Goal: Task Accomplishment & Management: Use online tool/utility

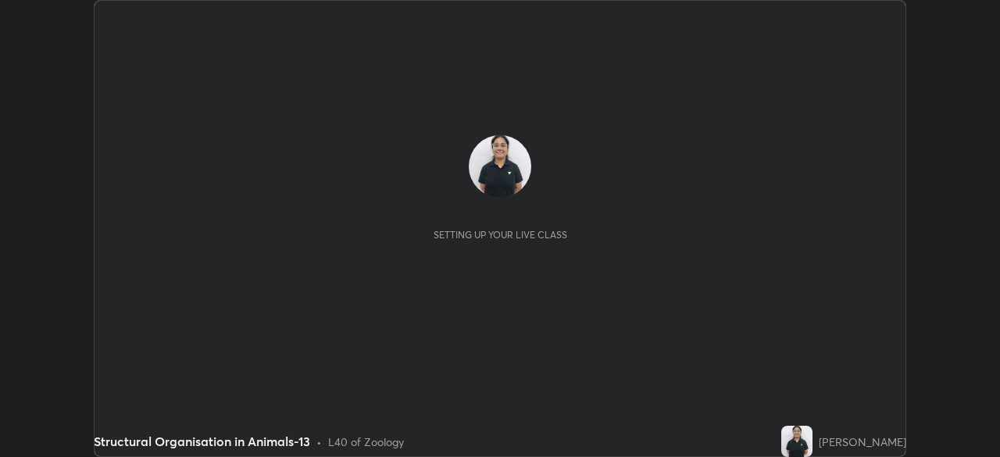
scroll to position [457, 999]
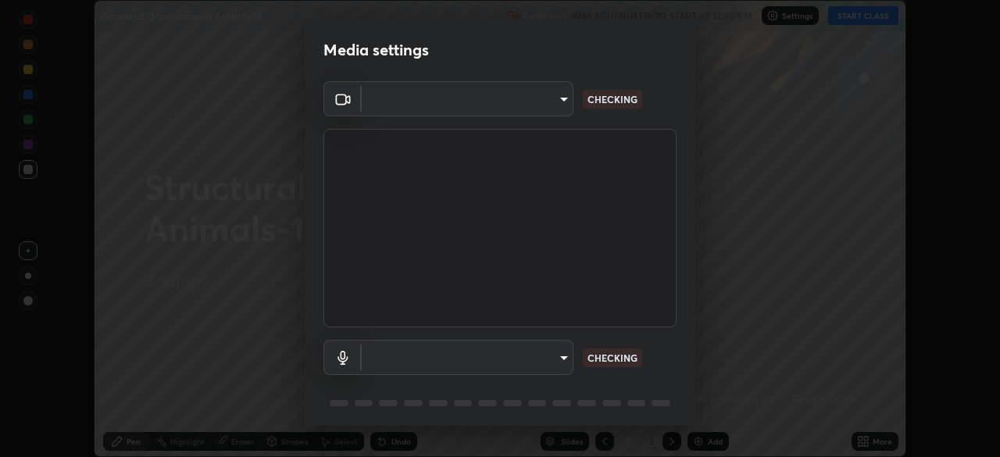
type input "23008043d16b3f933f5d29e9b3769097a1661712bf7e9030f0d00f953f479f19"
type input "ce8bbd661dce354a58a25af5271b3c1bd1d853cc8608d8e3321a5e34fd7f7726"
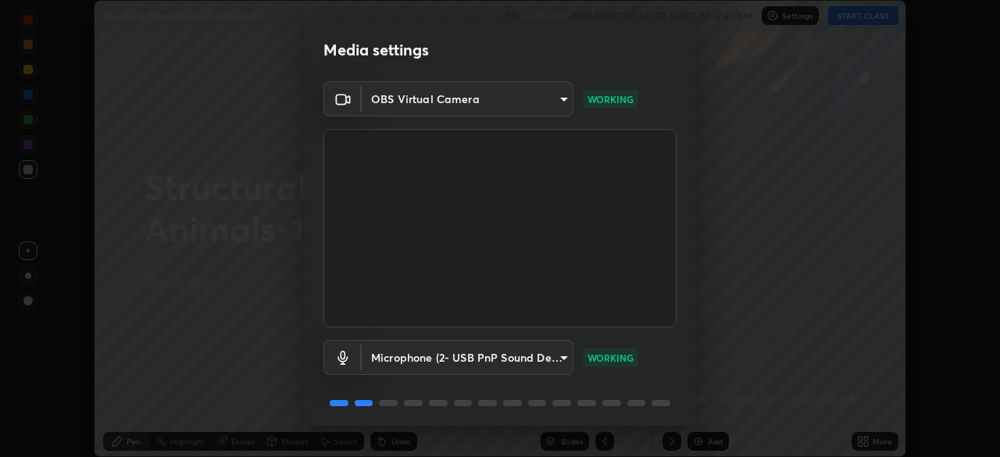
click at [217, 159] on div "Media settings OBS Virtual Camera 23008043d16b3f933f5d29e9b3769097a1661712bf7e9…" at bounding box center [500, 228] width 1000 height 457
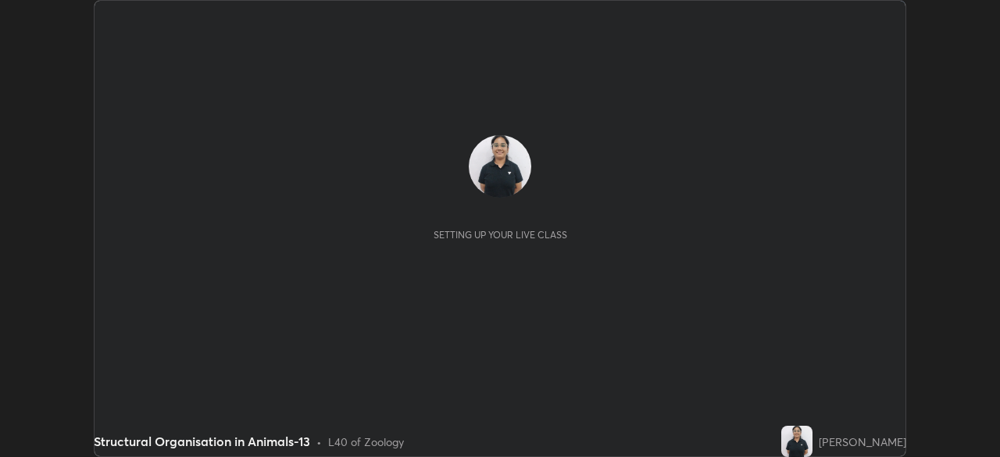
scroll to position [457, 999]
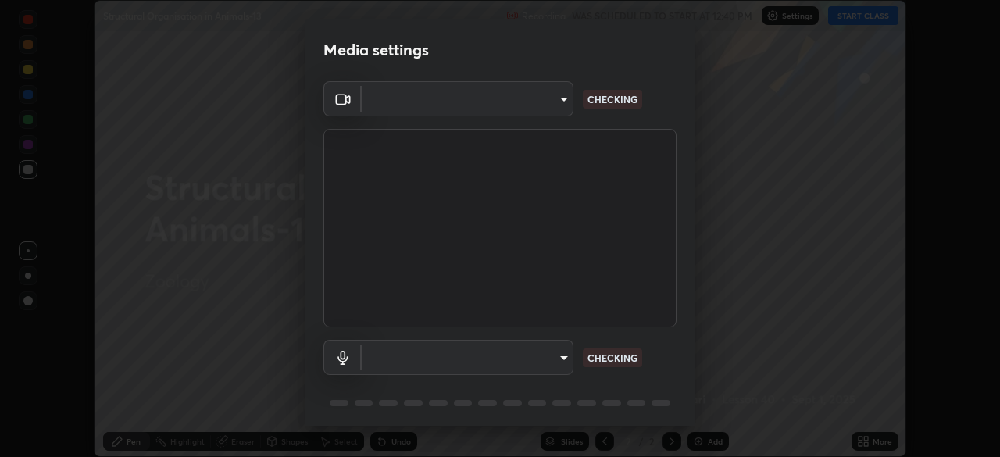
type input "23008043d16b3f933f5d29e9b3769097a1661712bf7e9030f0d00f953f479f19"
type input "ce8bbd661dce354a58a25af5271b3c1bd1d853cc8608d8e3321a5e34fd7f7726"
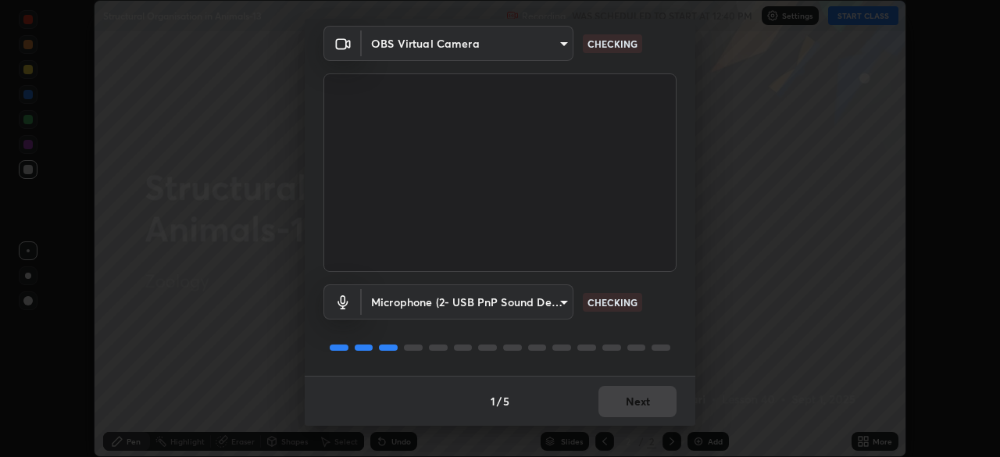
scroll to position [0, 0]
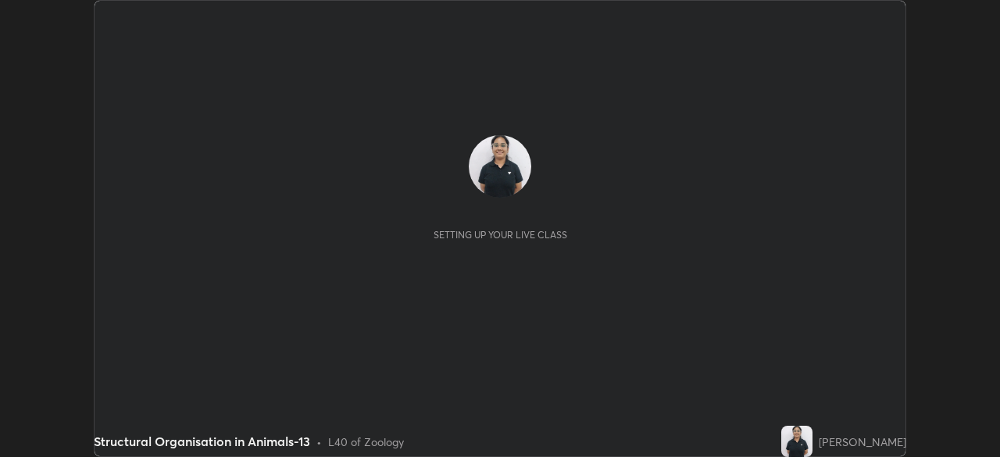
scroll to position [457, 999]
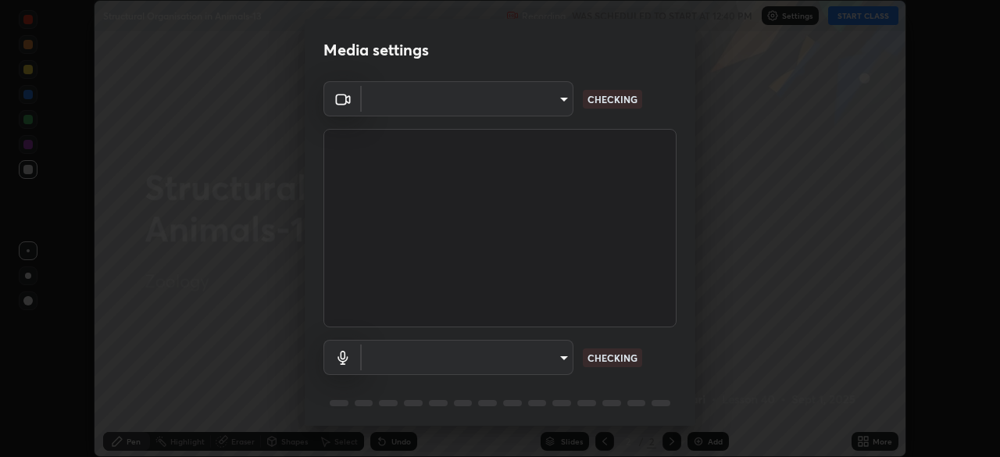
type input "23008043d16b3f933f5d29e9b3769097a1661712bf7e9030f0d00f953f479f19"
type input "ce8bbd661dce354a58a25af5271b3c1bd1d853cc8608d8e3321a5e34fd7f7726"
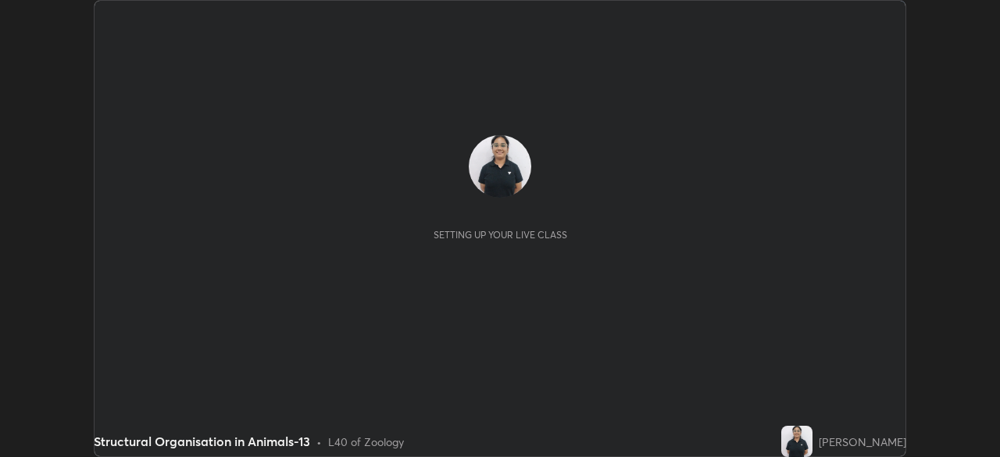
scroll to position [457, 999]
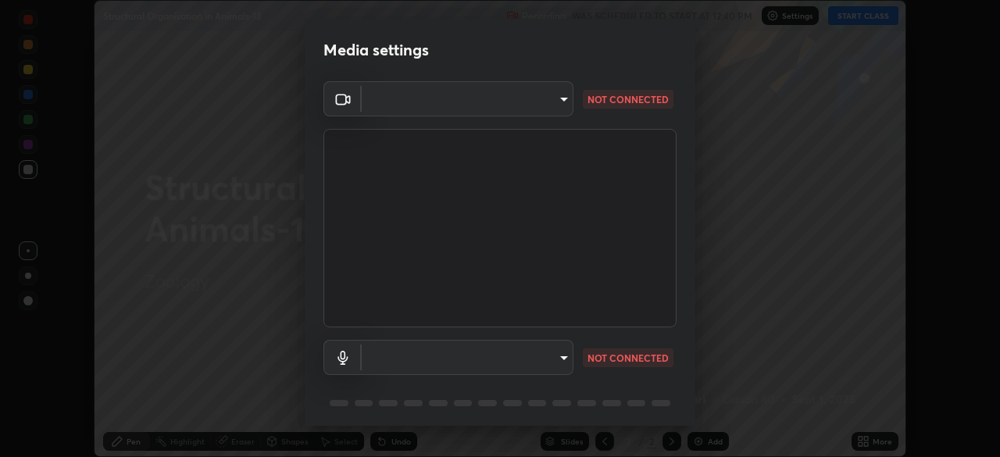
type input "23008043d16b3f933f5d29e9b3769097a1661712bf7e9030f0d00f953f479f19"
type input "ce8bbd661dce354a58a25af5271b3c1bd1d853cc8608d8e3321a5e34fd7f7726"
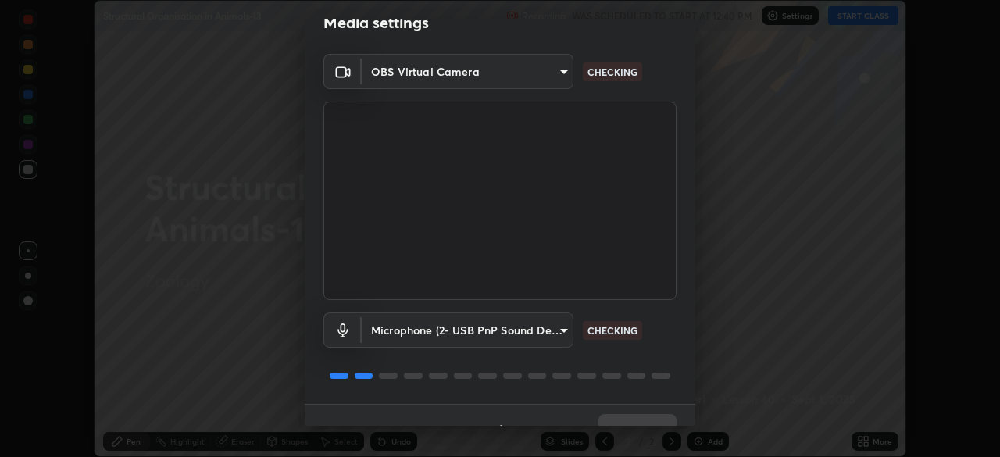
scroll to position [55, 0]
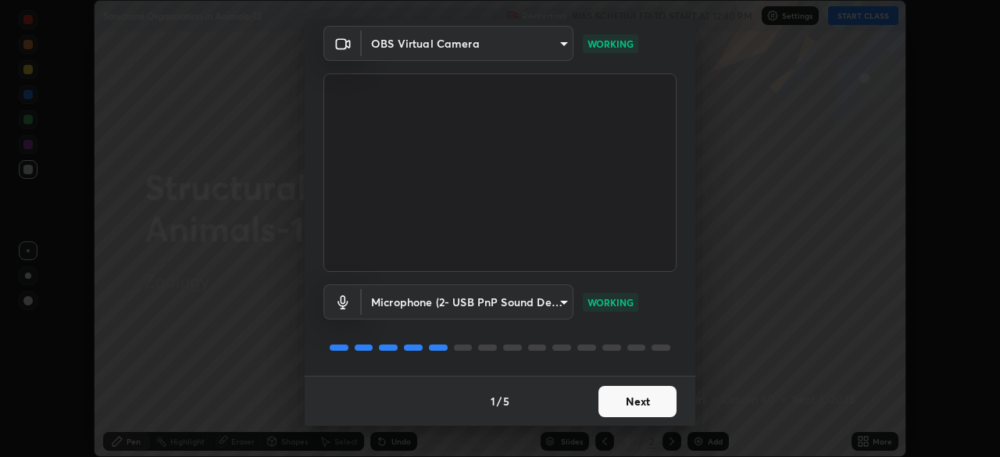
click at [632, 401] on button "Next" at bounding box center [637, 401] width 78 height 31
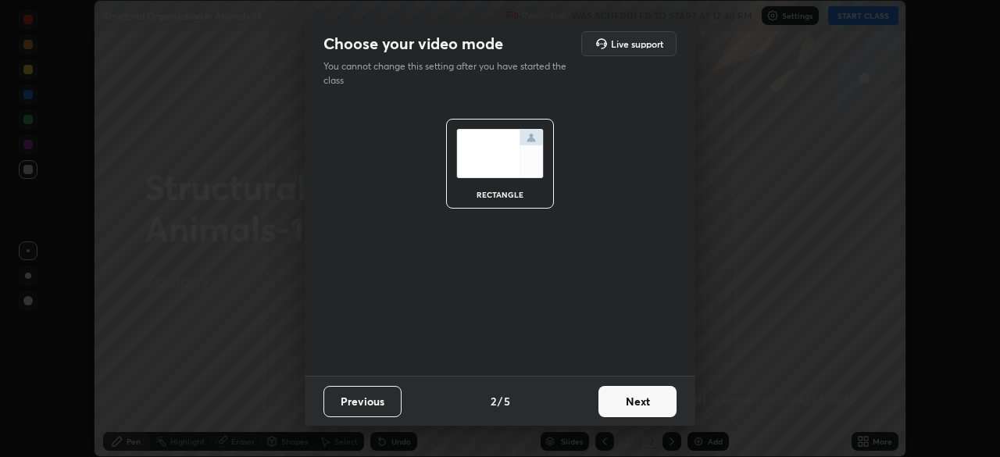
click at [629, 393] on button "Next" at bounding box center [637, 401] width 78 height 31
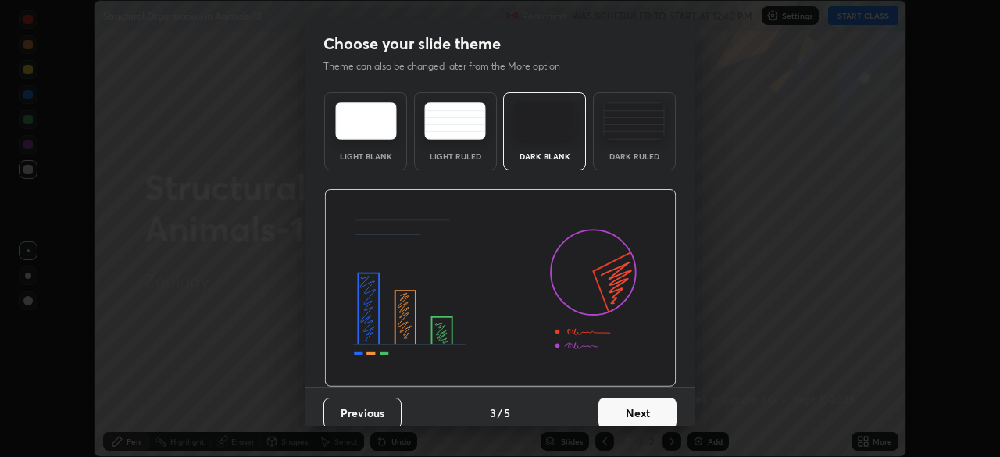
click at [641, 162] on div "Dark Ruled" at bounding box center [634, 131] width 83 height 78
click at [623, 410] on button "Next" at bounding box center [637, 413] width 78 height 31
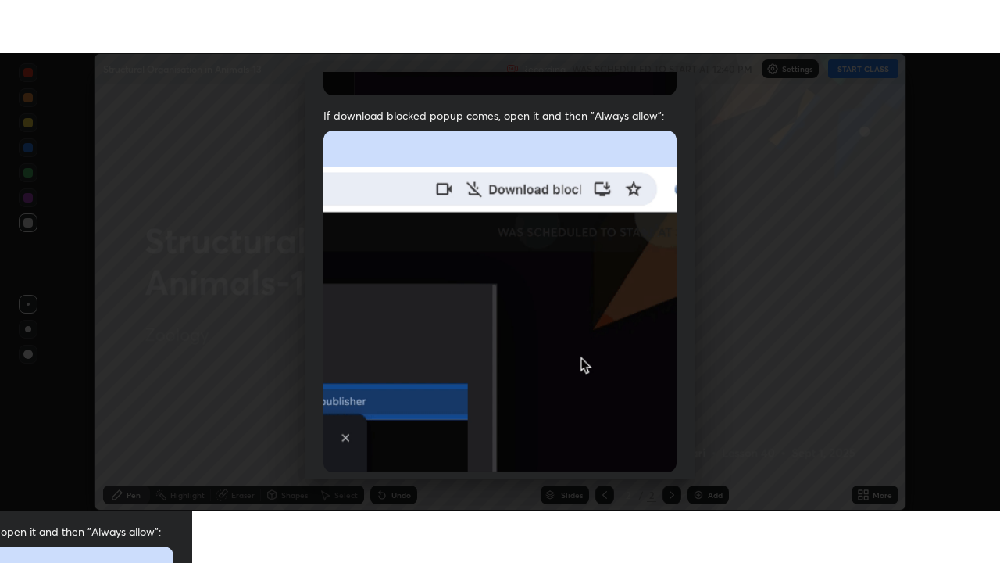
scroll to position [374, 0]
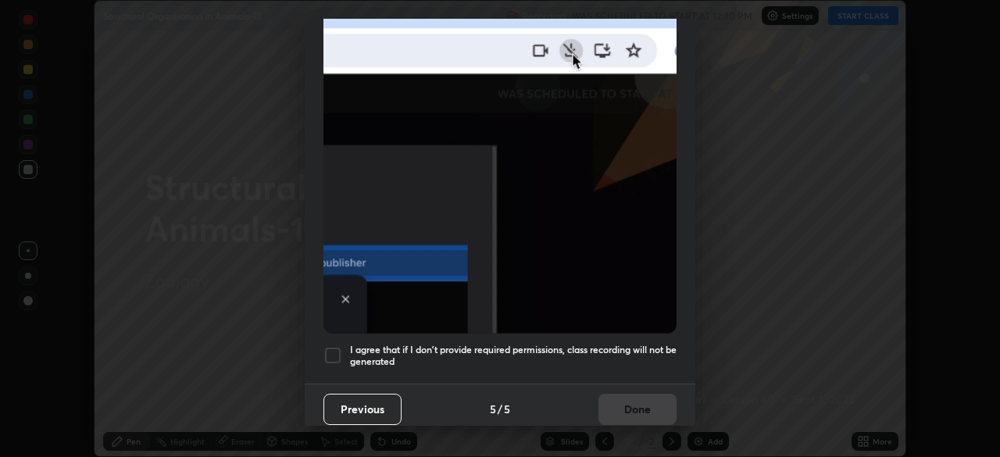
click at [338, 348] on div at bounding box center [332, 355] width 19 height 19
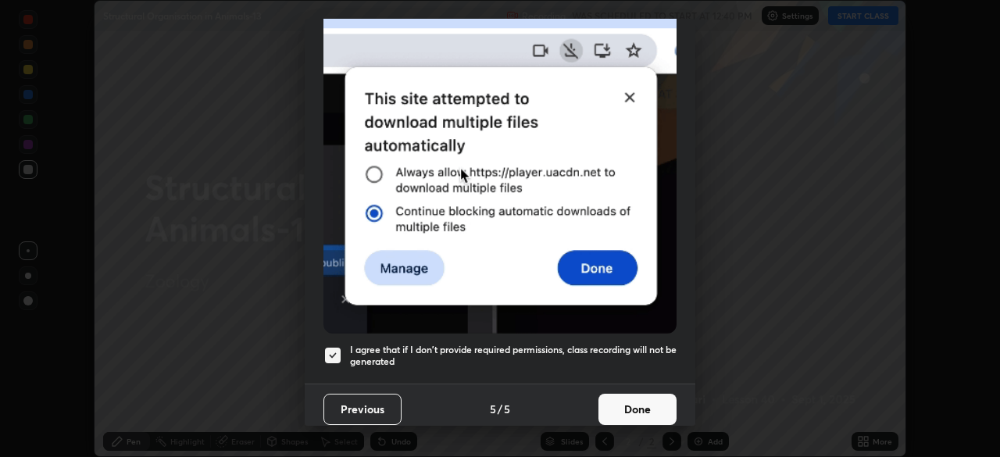
click at [644, 394] on button "Done" at bounding box center [637, 409] width 78 height 31
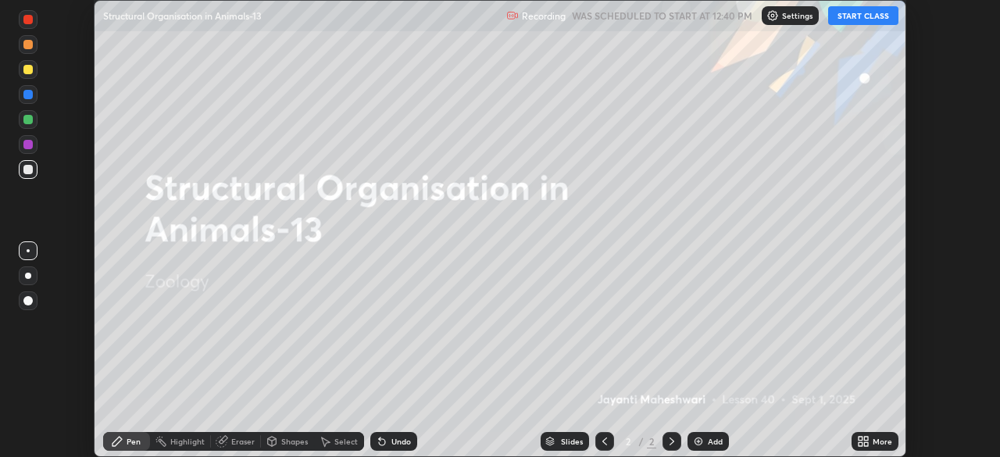
click at [855, 438] on div "More" at bounding box center [875, 441] width 47 height 19
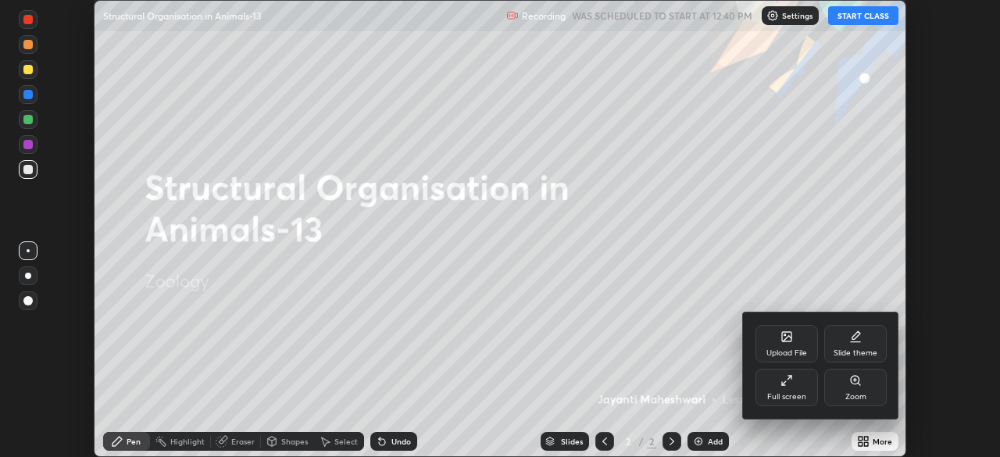
click at [761, 373] on div "Full screen" at bounding box center [786, 388] width 63 height 38
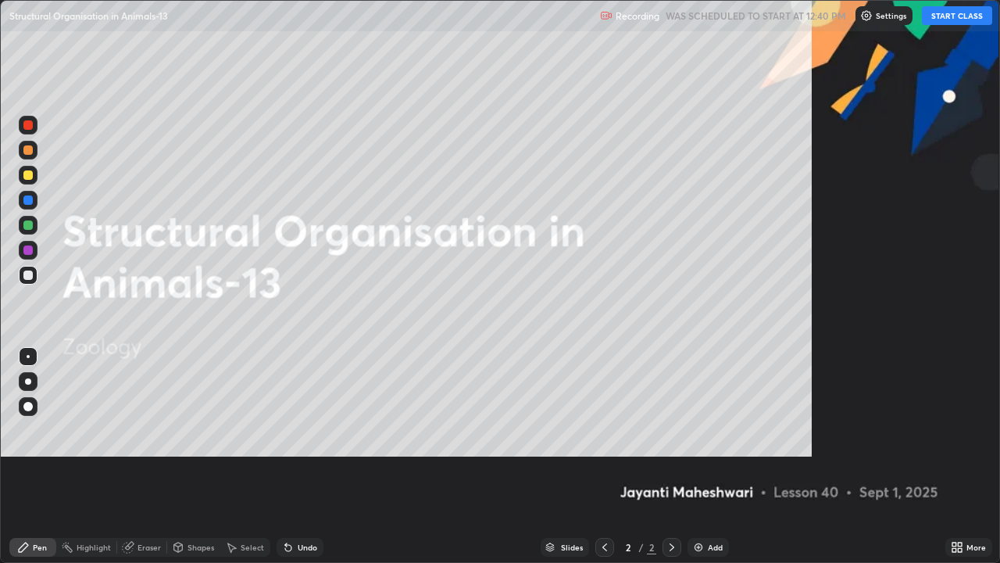
scroll to position [563, 1000]
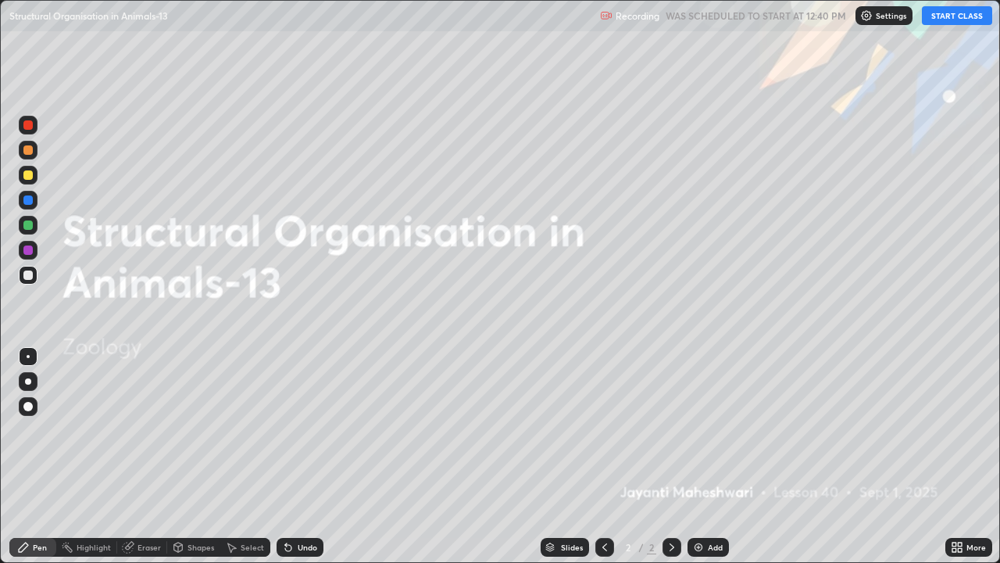
click at [932, 23] on button "START CLASS" at bounding box center [957, 15] width 70 height 19
click at [709, 456] on div "Add" at bounding box center [708, 547] width 41 height 19
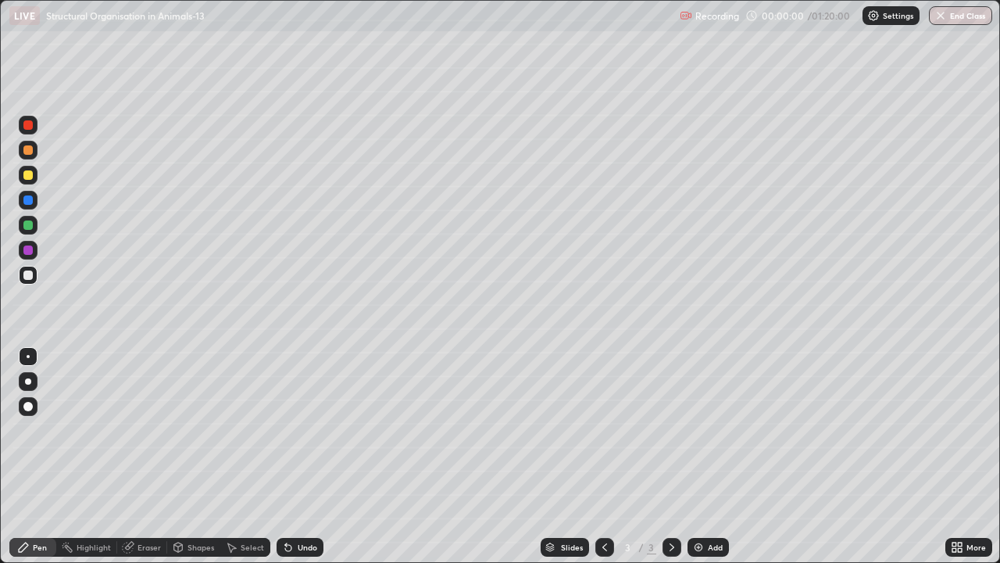
click at [602, 456] on icon at bounding box center [604, 547] width 5 height 8
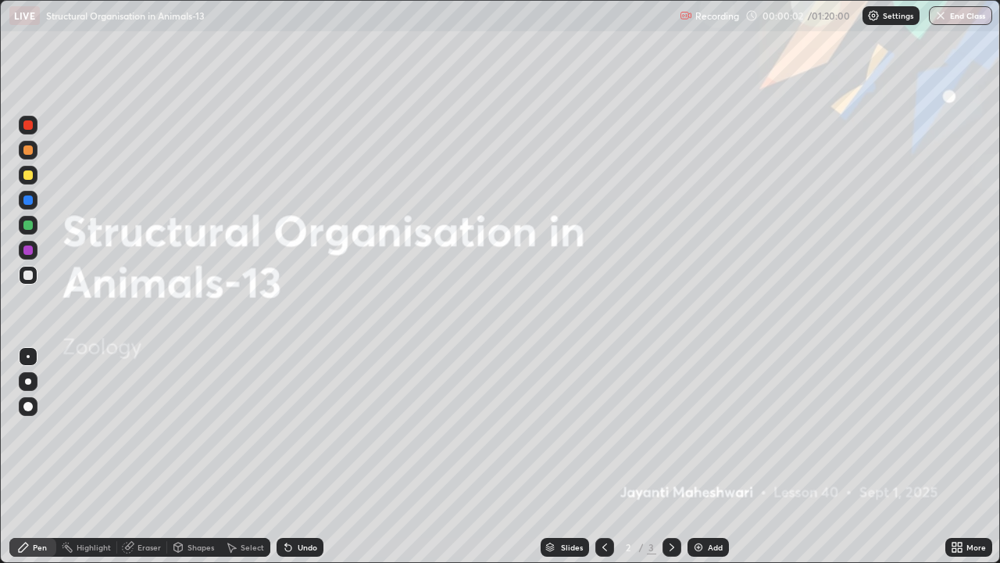
click at [30, 409] on div at bounding box center [27, 406] width 9 height 9
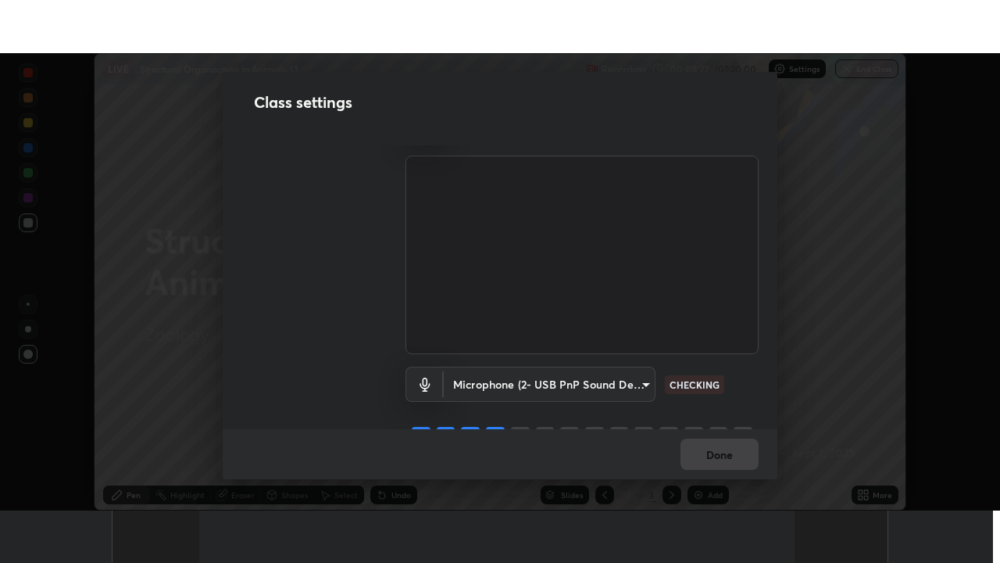
scroll to position [71, 0]
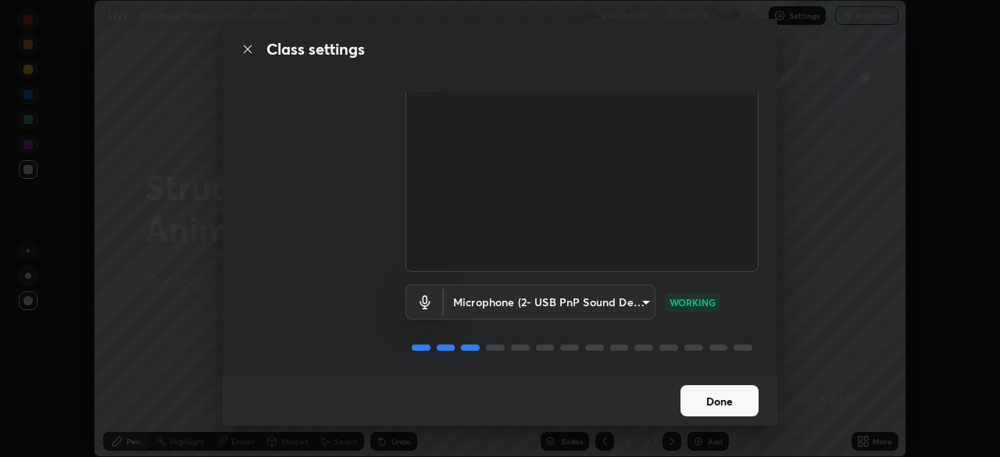
click at [699, 398] on button "Done" at bounding box center [719, 400] width 78 height 31
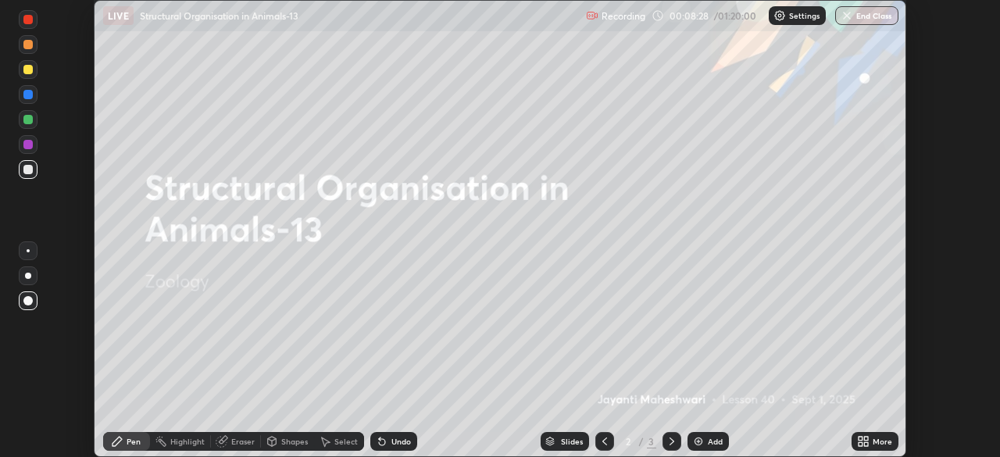
click at [860, 438] on icon at bounding box center [861, 439] width 4 height 4
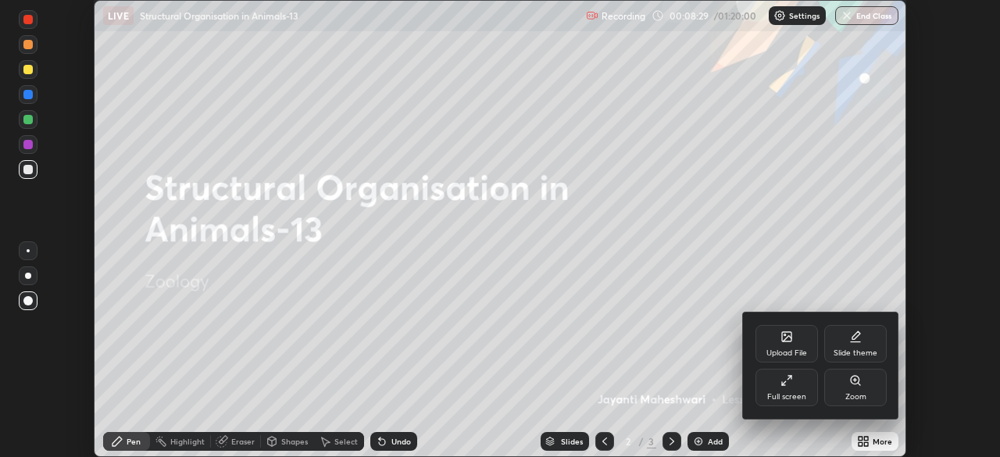
click at [772, 401] on div "Full screen" at bounding box center [786, 397] width 39 height 8
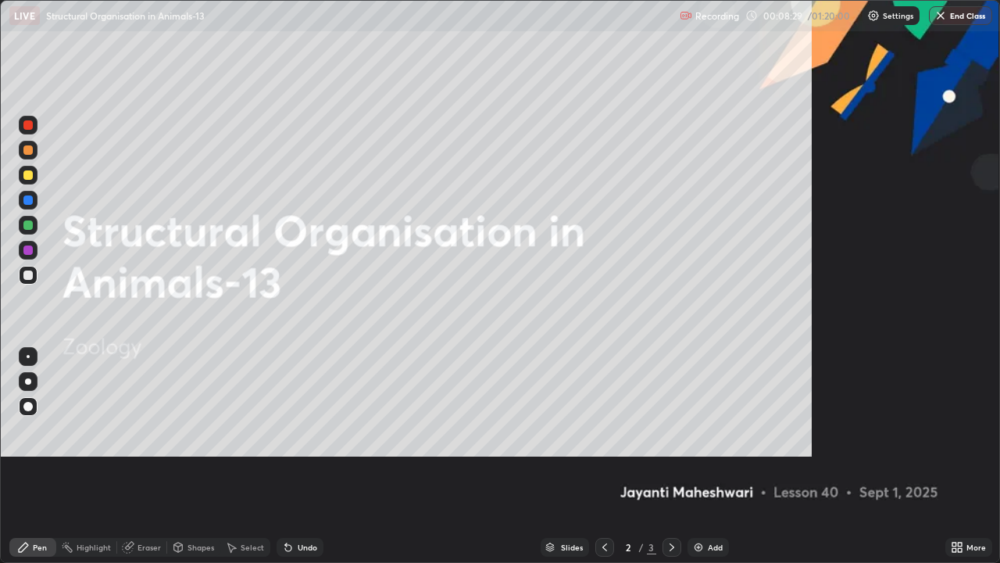
scroll to position [563, 1000]
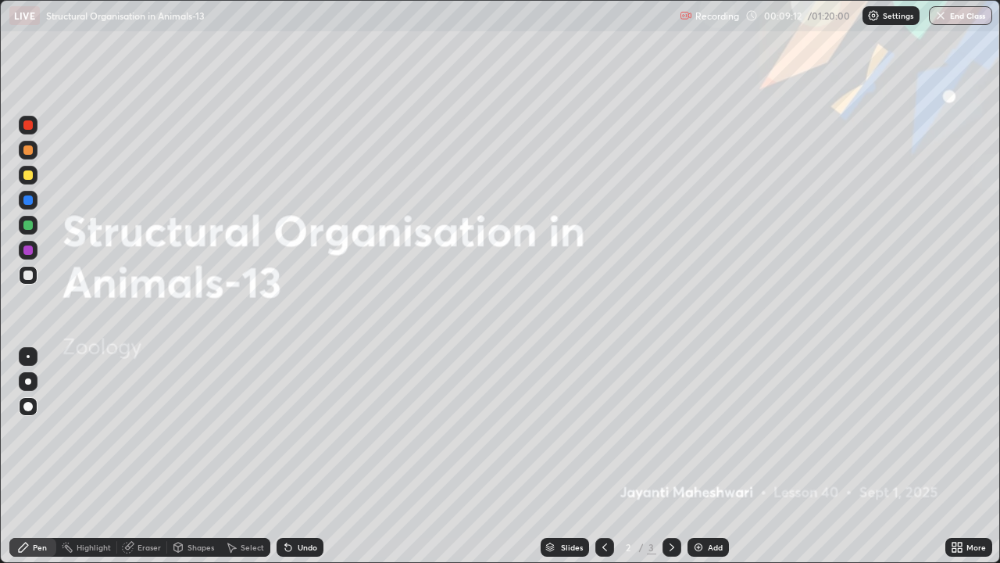
click at [672, 456] on icon at bounding box center [672, 547] width 13 height 13
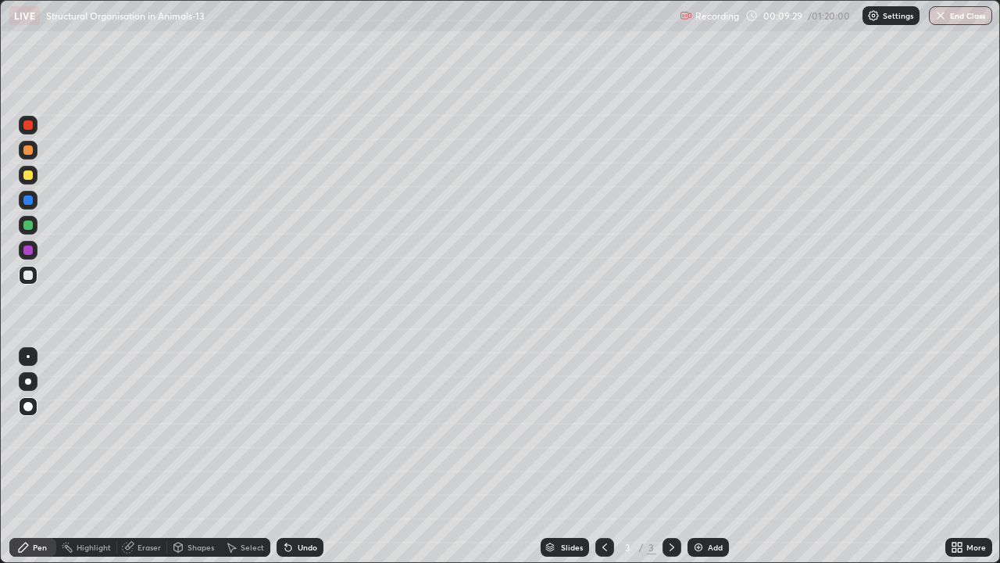
click at [35, 279] on div at bounding box center [28, 275] width 19 height 19
click at [28, 381] on div at bounding box center [28, 381] width 6 height 6
click at [694, 456] on div "Add" at bounding box center [708, 547] width 41 height 19
click at [27, 206] on div at bounding box center [28, 200] width 19 height 19
click at [29, 275] on div at bounding box center [27, 274] width 9 height 9
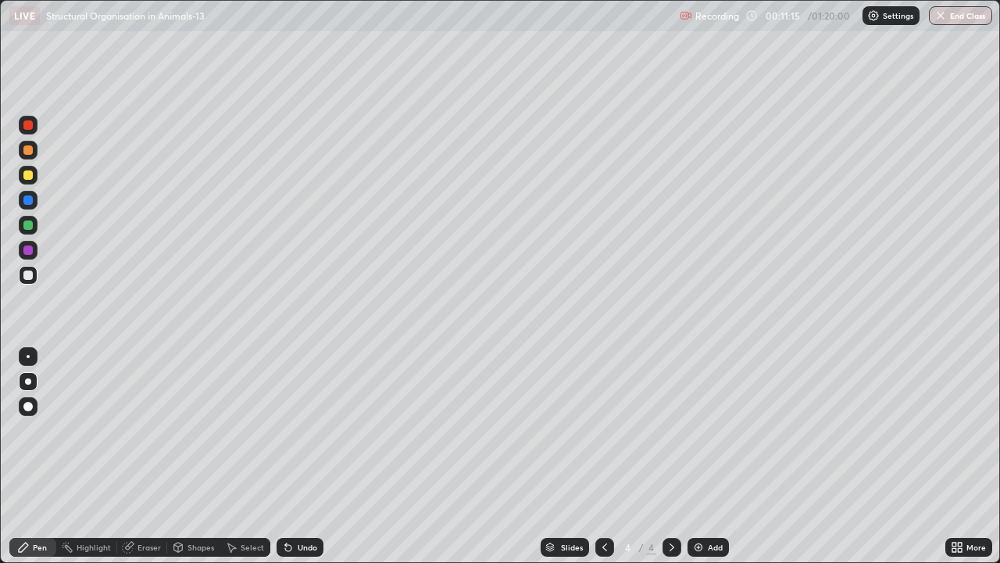
click at [28, 151] on div at bounding box center [27, 149] width 9 height 9
click at [31, 278] on div at bounding box center [27, 274] width 9 height 9
click at [30, 227] on div at bounding box center [27, 224] width 9 height 9
click at [603, 456] on icon at bounding box center [604, 547] width 13 height 13
click at [27, 272] on div at bounding box center [27, 274] width 9 height 9
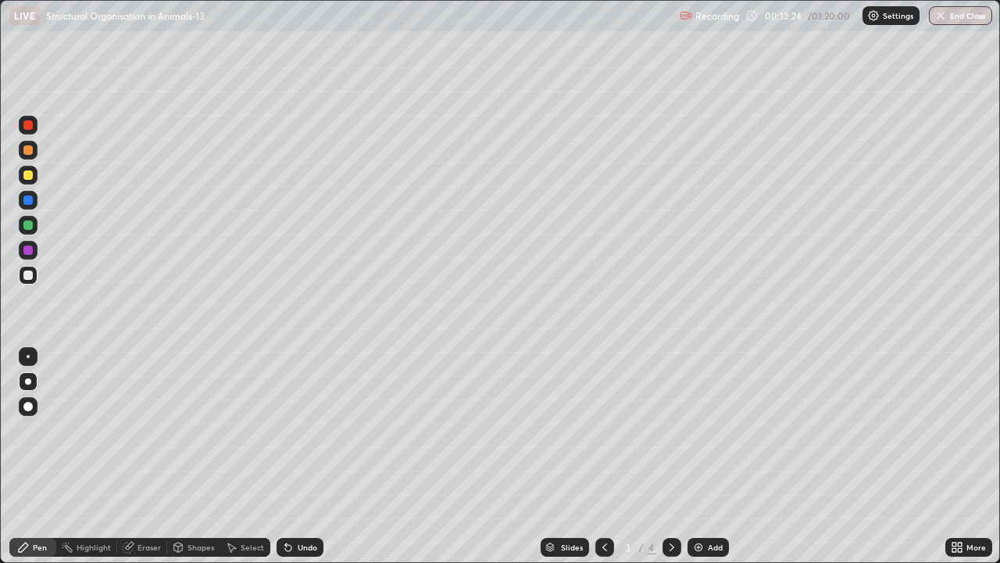
click at [32, 176] on div at bounding box center [27, 174] width 9 height 9
click at [29, 199] on div at bounding box center [27, 199] width 9 height 9
click at [30, 227] on div at bounding box center [27, 224] width 9 height 9
click at [29, 278] on div at bounding box center [27, 274] width 9 height 9
click at [708, 456] on div "Add" at bounding box center [715, 547] width 15 height 8
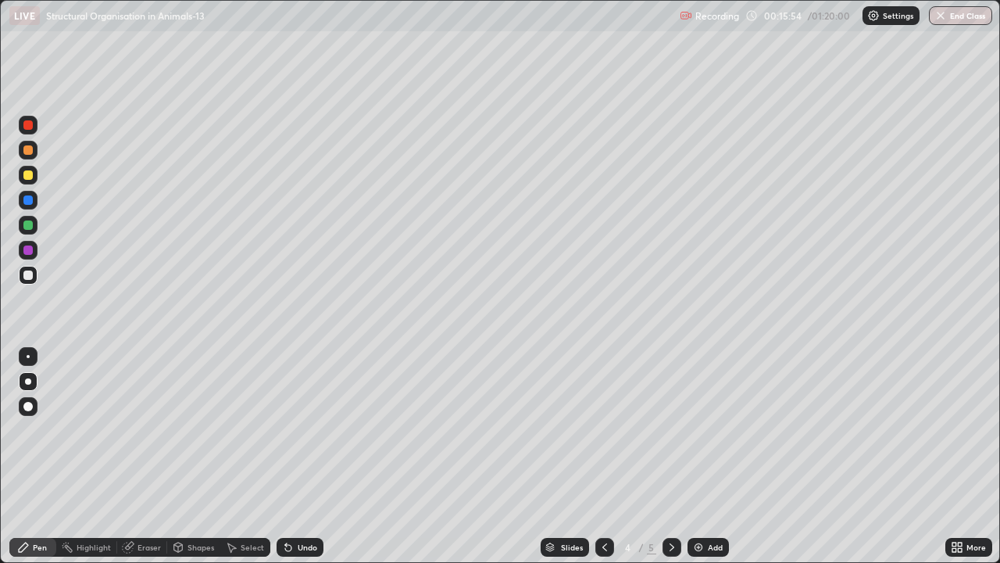
click at [28, 151] on div at bounding box center [27, 149] width 9 height 9
click at [28, 174] on div at bounding box center [27, 174] width 9 height 9
click at [304, 456] on div "Undo" at bounding box center [308, 547] width 20 height 8
click at [596, 456] on div at bounding box center [604, 547] width 19 height 19
click at [703, 456] on img at bounding box center [698, 547] width 13 height 13
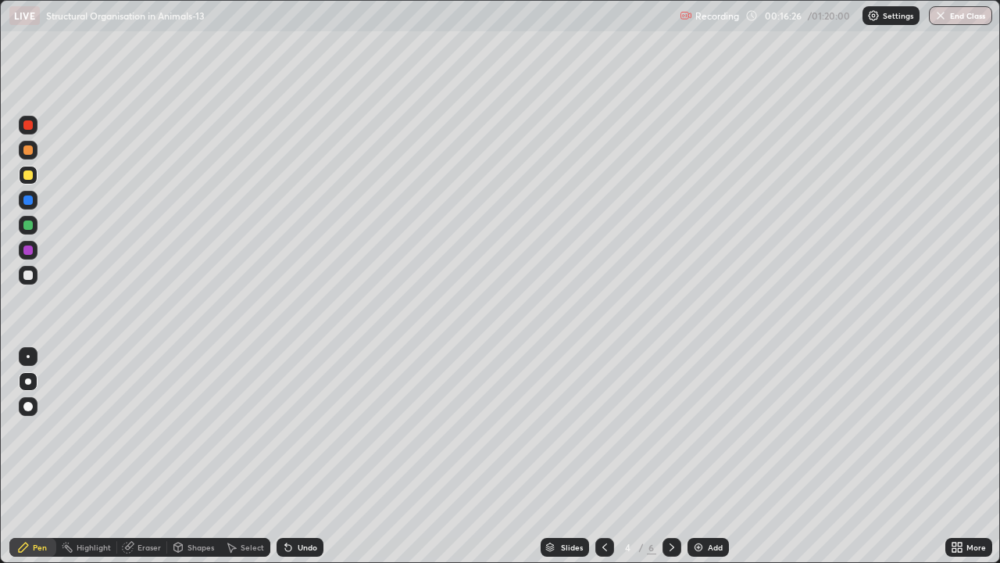
click at [28, 151] on div at bounding box center [27, 149] width 9 height 9
click at [31, 223] on div at bounding box center [27, 224] width 9 height 9
click at [34, 176] on div at bounding box center [28, 175] width 19 height 19
click at [28, 228] on div at bounding box center [27, 224] width 9 height 9
click at [29, 154] on div at bounding box center [27, 149] width 9 height 9
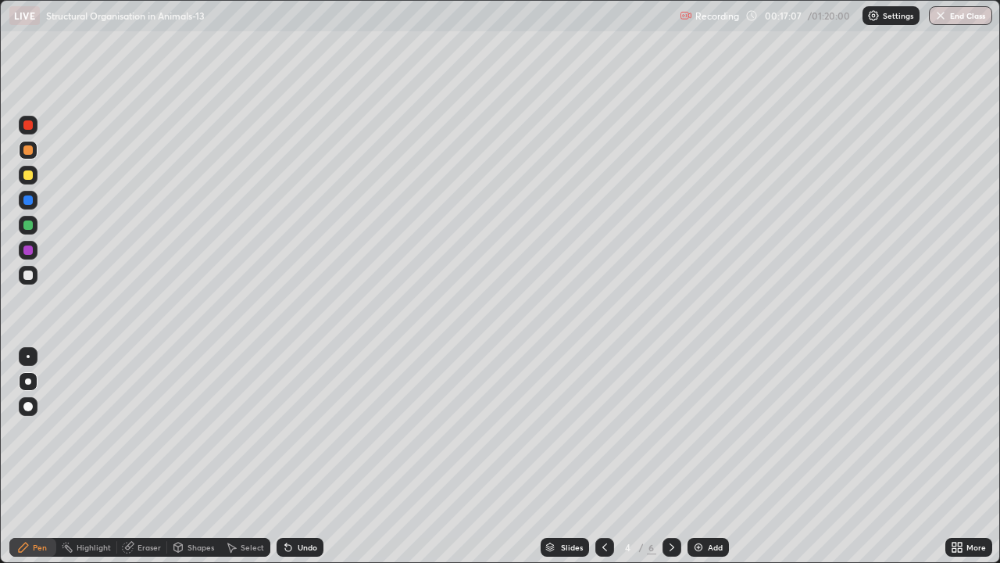
click at [31, 282] on div at bounding box center [28, 275] width 19 height 19
click at [29, 182] on div at bounding box center [28, 175] width 19 height 19
click at [30, 221] on div at bounding box center [27, 224] width 9 height 9
click at [37, 195] on div at bounding box center [28, 200] width 19 height 19
click at [132, 456] on icon at bounding box center [128, 547] width 13 height 13
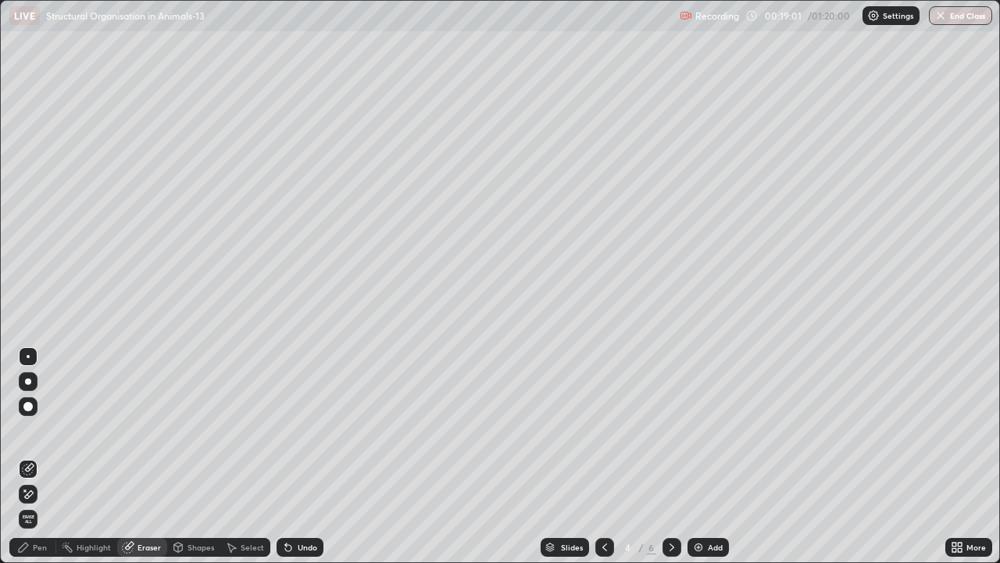
click at [23, 456] on div "Pen" at bounding box center [32, 547] width 47 height 19
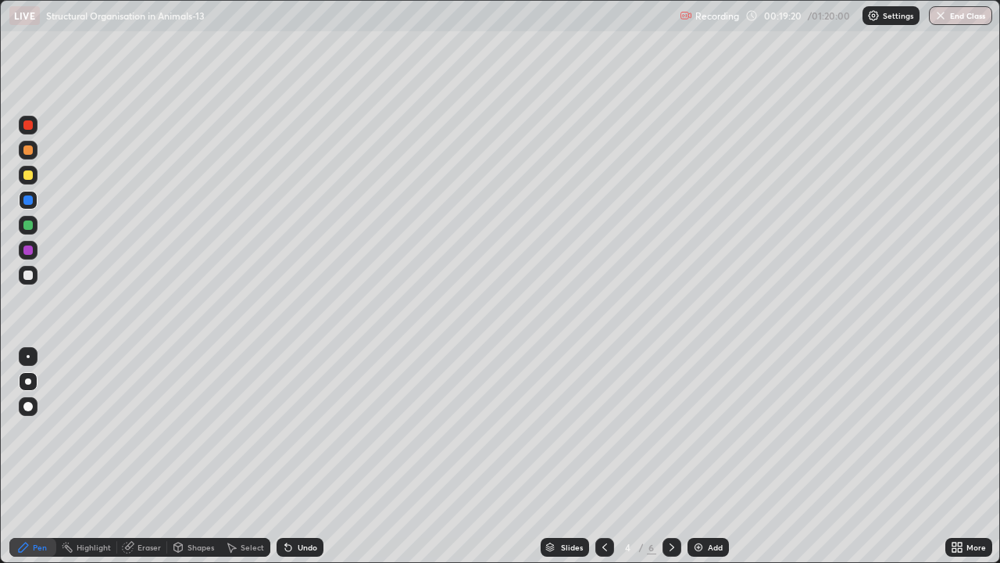
click at [145, 456] on div "Eraser" at bounding box center [149, 547] width 23 height 8
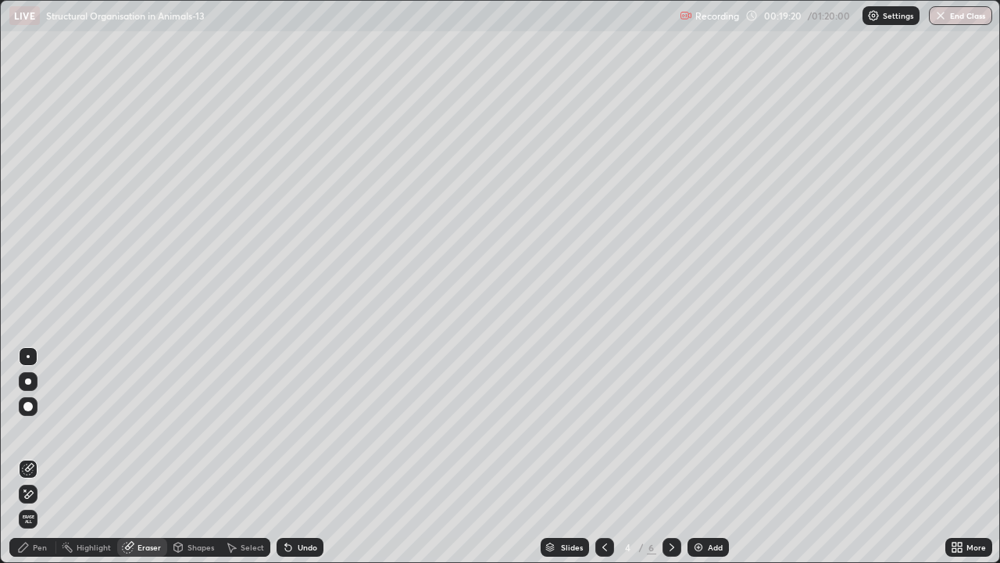
click at [30, 456] on icon at bounding box center [28, 494] width 13 height 13
click at [23, 456] on icon at bounding box center [23, 546] width 9 height 9
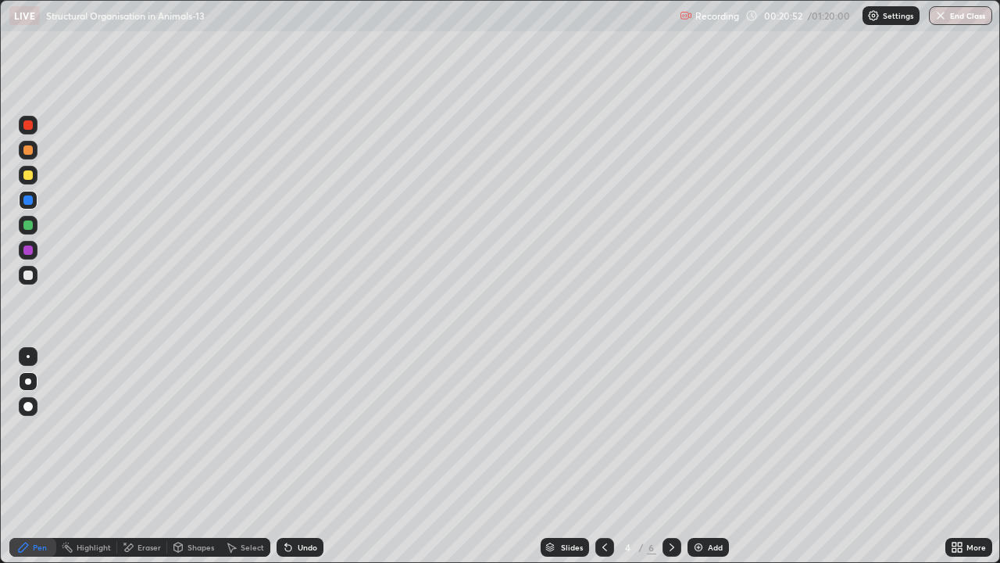
click at [697, 456] on img at bounding box center [698, 547] width 13 height 13
click at [34, 275] on div at bounding box center [28, 275] width 19 height 19
click at [596, 456] on div at bounding box center [604, 547] width 19 height 19
click at [32, 172] on div at bounding box center [27, 174] width 9 height 9
click at [677, 456] on div at bounding box center [672, 547] width 19 height 19
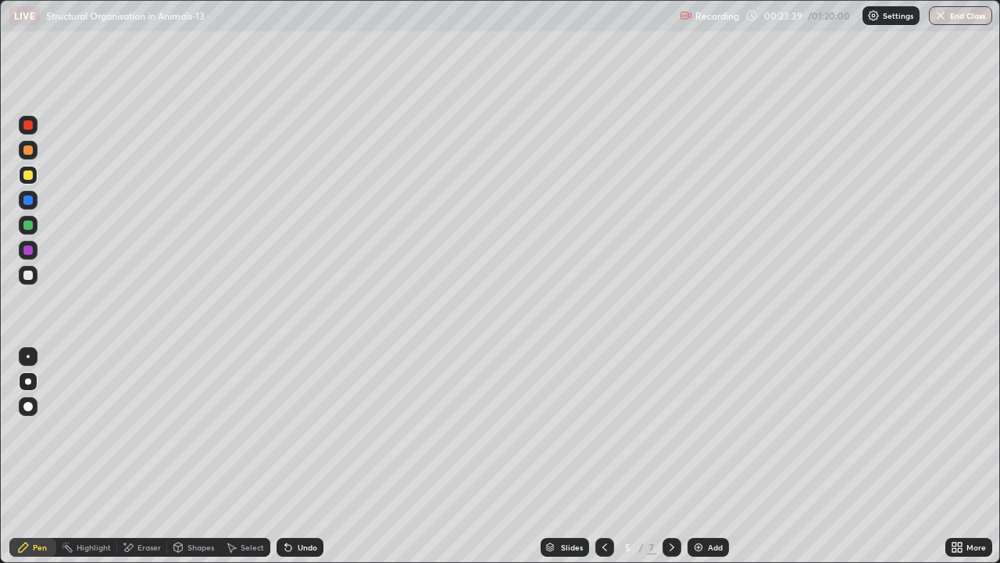
click at [676, 456] on icon at bounding box center [672, 547] width 13 height 13
click at [28, 273] on div at bounding box center [27, 274] width 9 height 9
click at [27, 224] on div at bounding box center [27, 224] width 9 height 9
click at [28, 272] on div at bounding box center [27, 274] width 9 height 9
click at [28, 156] on div at bounding box center [28, 150] width 19 height 19
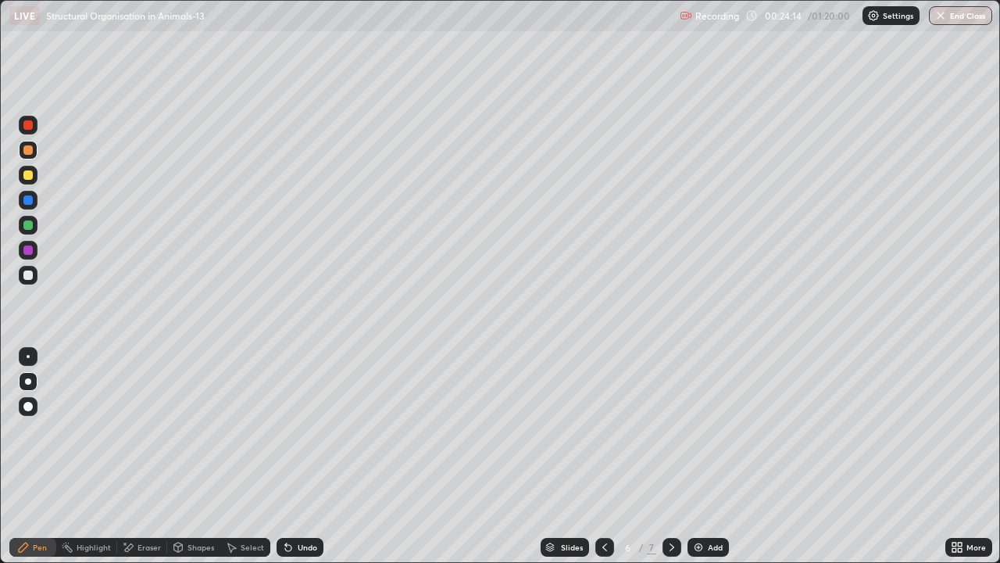
click at [28, 227] on div at bounding box center [27, 224] width 9 height 9
click at [29, 177] on div at bounding box center [27, 174] width 9 height 9
click at [31, 229] on div at bounding box center [28, 225] width 19 height 19
click at [24, 284] on div at bounding box center [28, 275] width 19 height 19
click at [98, 456] on div "Highlight" at bounding box center [94, 547] width 34 height 8
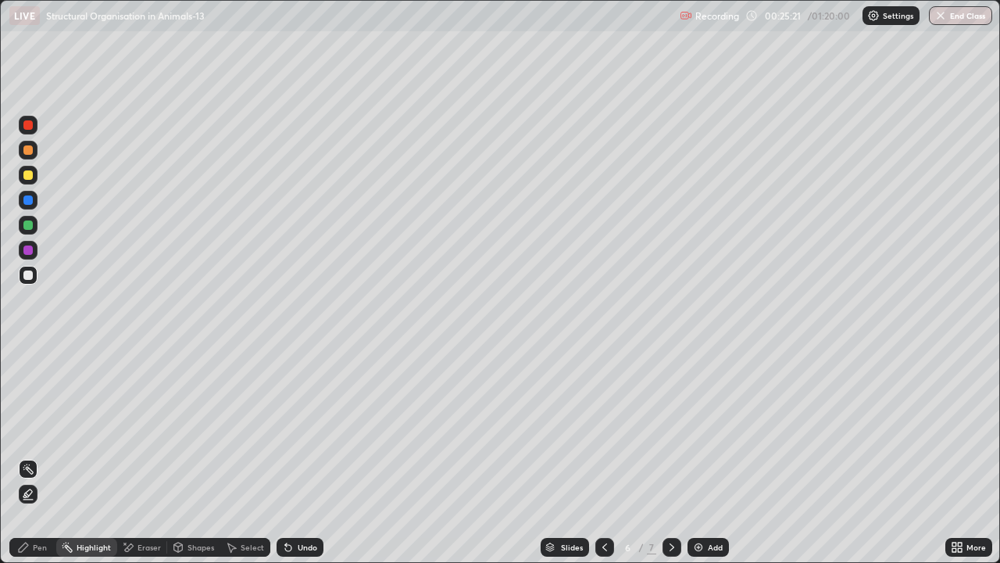
click at [34, 223] on div at bounding box center [28, 225] width 19 height 19
click at [35, 152] on div at bounding box center [28, 150] width 19 height 19
click at [28, 456] on icon at bounding box center [23, 547] width 13 height 13
click at [77, 456] on div "Highlight" at bounding box center [94, 547] width 34 height 8
click at [24, 456] on div at bounding box center [28, 493] width 19 height 19
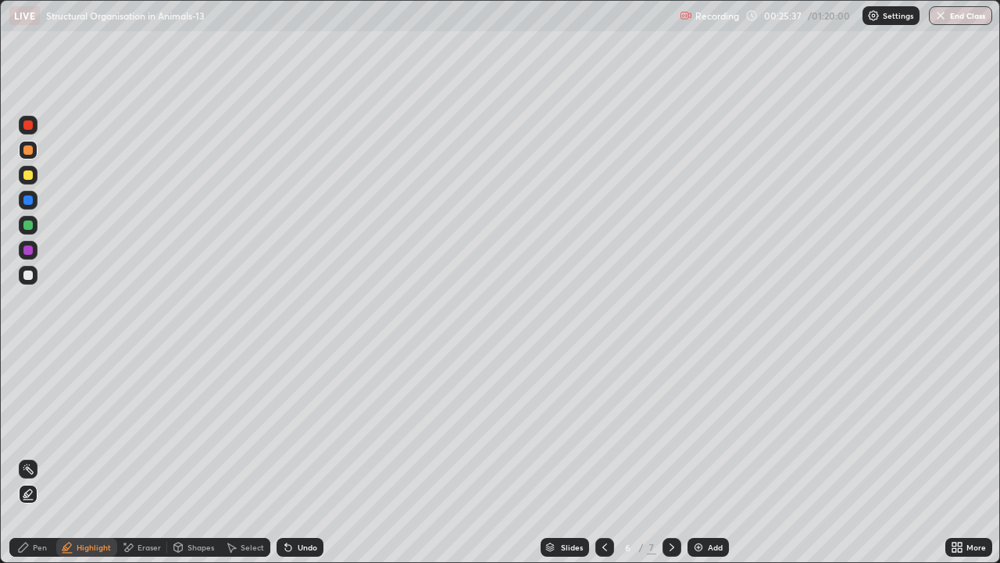
click at [26, 456] on icon at bounding box center [23, 546] width 9 height 9
click at [27, 227] on div at bounding box center [27, 224] width 9 height 9
click at [28, 273] on div at bounding box center [27, 274] width 9 height 9
click at [298, 456] on div "Undo" at bounding box center [308, 547] width 20 height 8
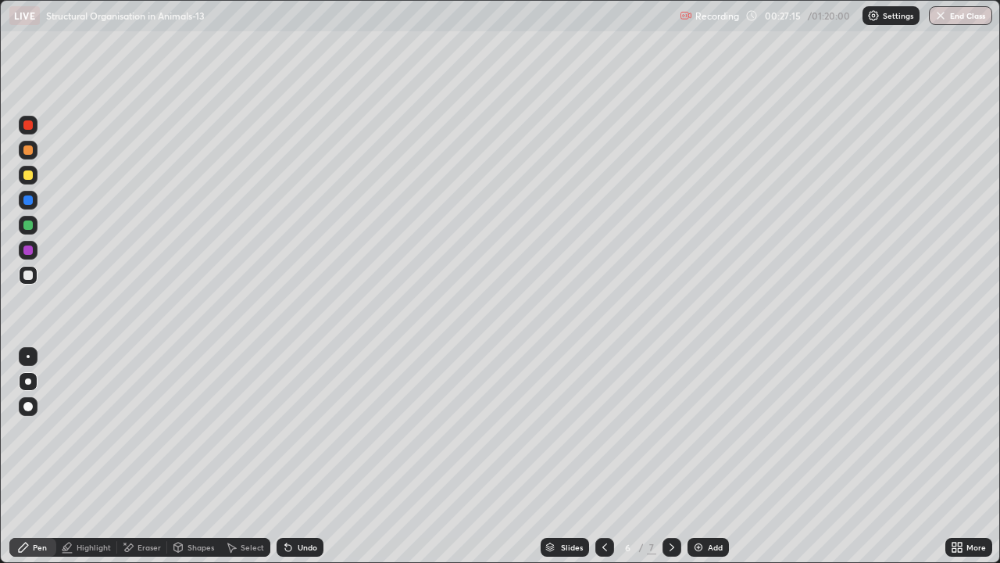
click at [29, 175] on div at bounding box center [27, 174] width 9 height 9
click at [670, 456] on icon at bounding box center [672, 547] width 5 height 8
click at [700, 456] on img at bounding box center [698, 547] width 13 height 13
click at [572, 456] on div "Slides" at bounding box center [572, 547] width 22 height 8
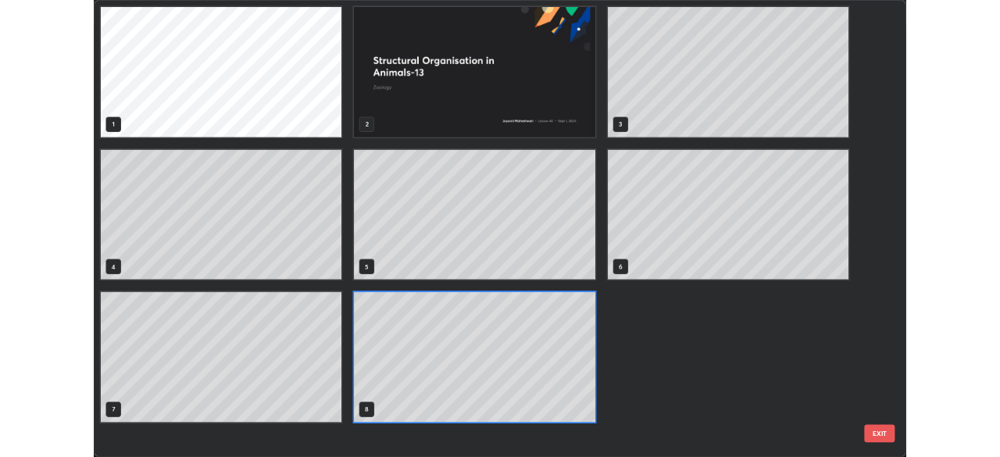
scroll to position [556, 991]
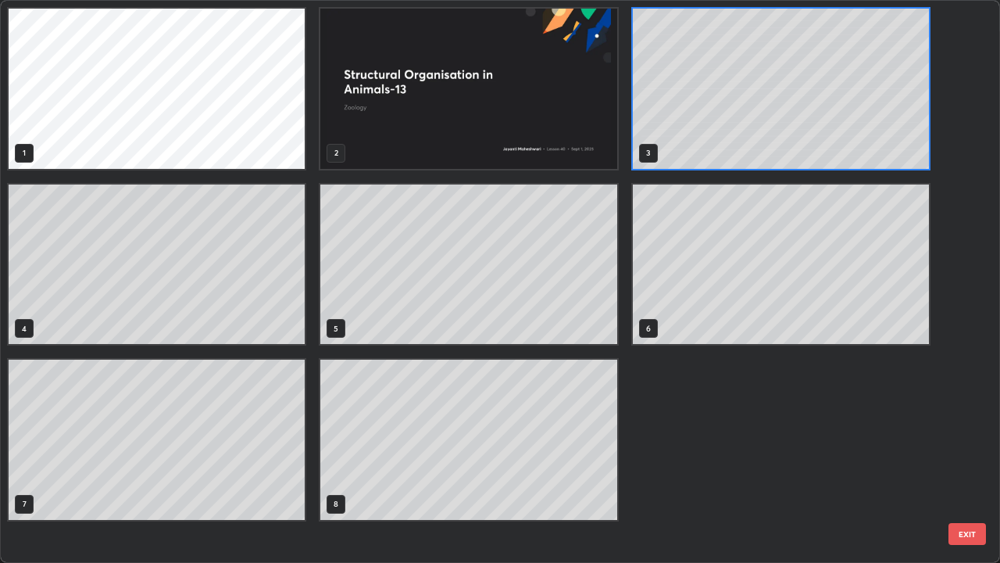
click at [577, 149] on img "grid" at bounding box center [468, 89] width 296 height 160
click at [575, 145] on img "grid" at bounding box center [468, 89] width 296 height 160
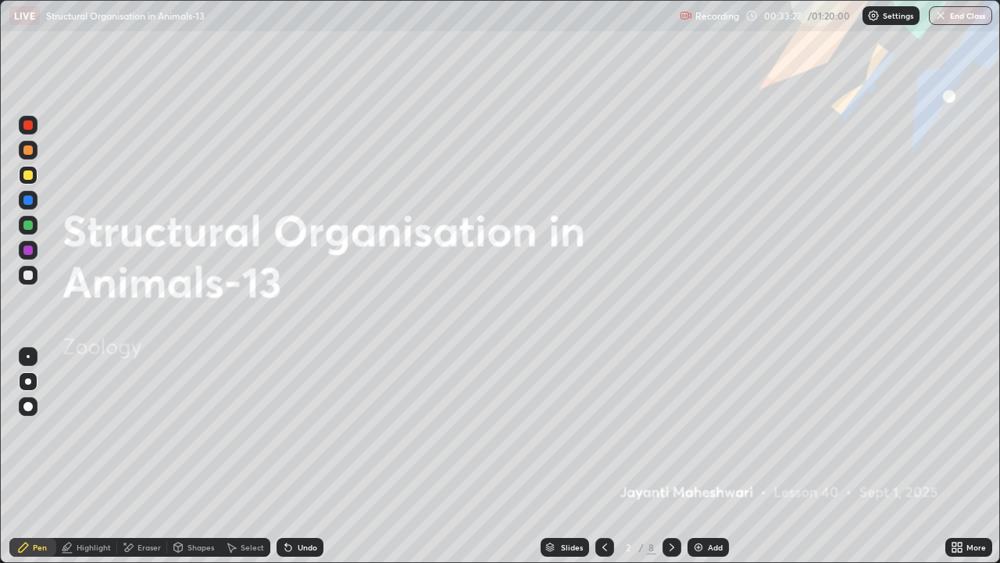
click at [713, 456] on div "Add" at bounding box center [715, 547] width 15 height 8
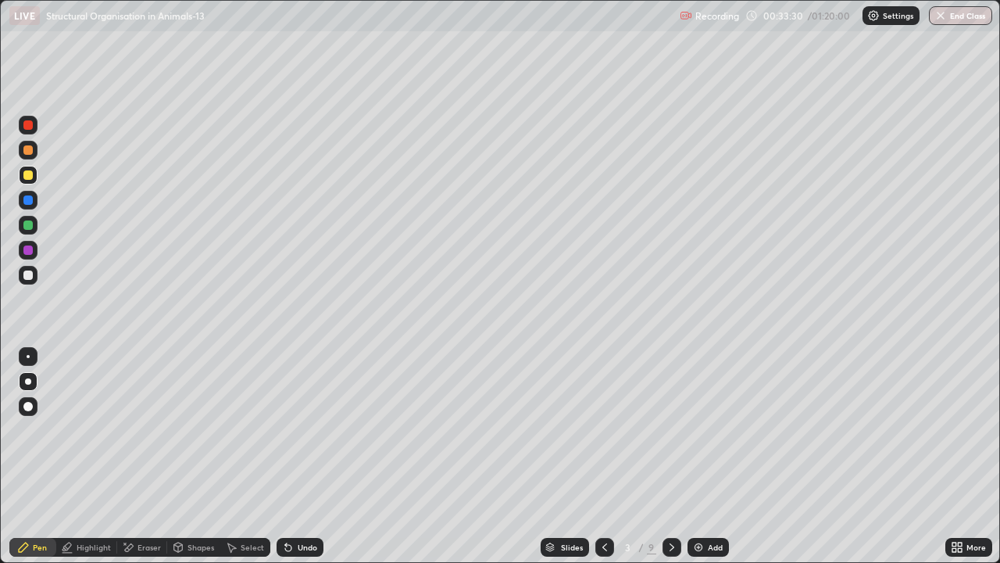
click at [36, 274] on div at bounding box center [28, 275] width 19 height 19
click at [27, 202] on div at bounding box center [27, 199] width 9 height 9
click at [26, 252] on div at bounding box center [27, 249] width 9 height 9
click at [23, 231] on div at bounding box center [28, 225] width 19 height 19
click at [983, 456] on div "More" at bounding box center [976, 547] width 20 height 8
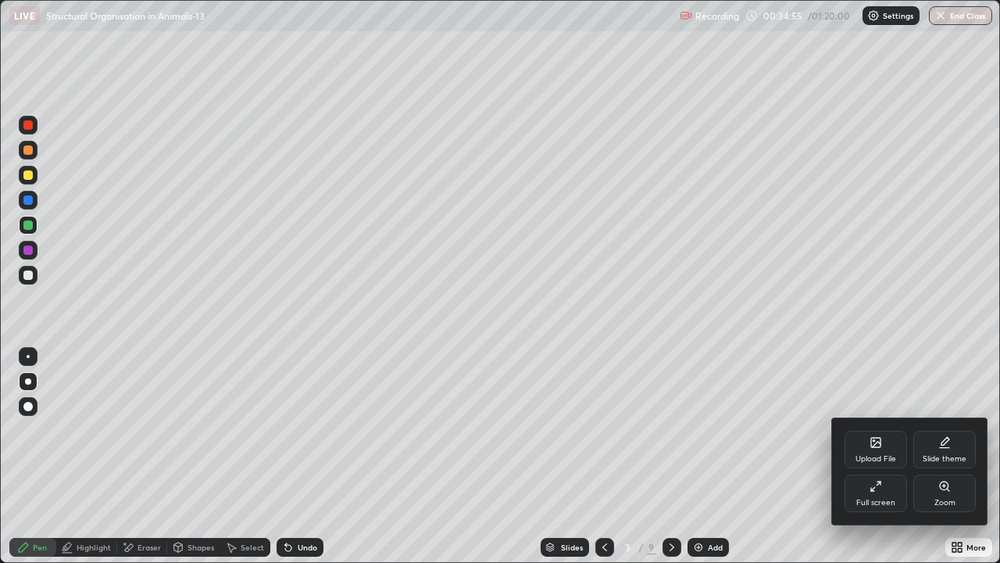
click at [891, 456] on div "Full screen" at bounding box center [875, 502] width 39 height 8
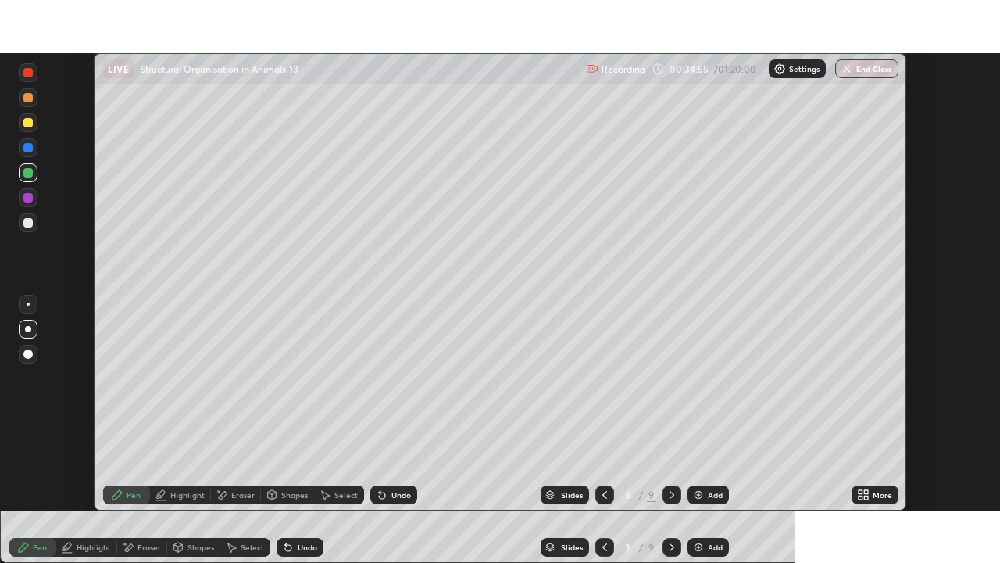
scroll to position [77669, 77126]
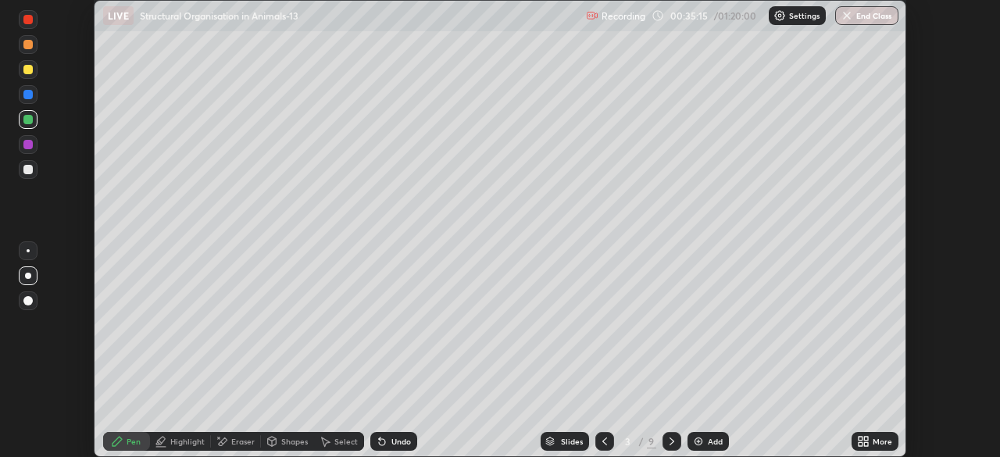
click at [869, 434] on div "More" at bounding box center [875, 441] width 47 height 19
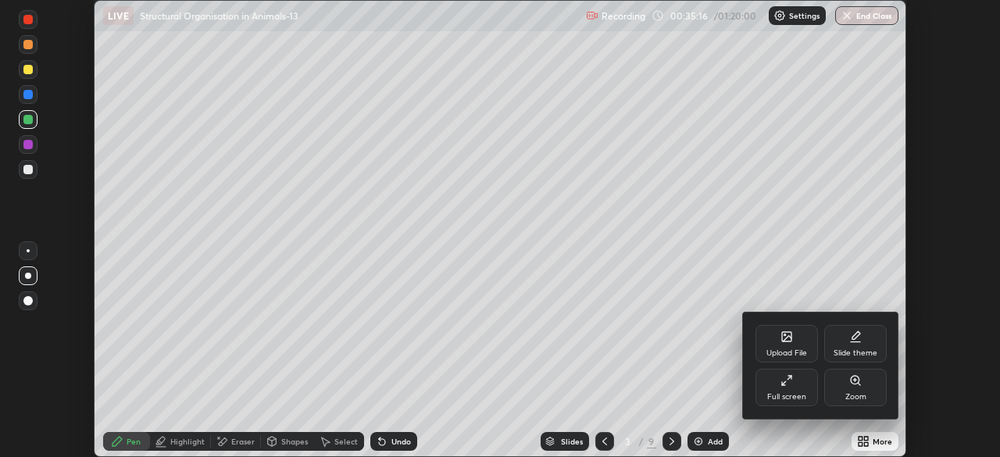
click at [792, 345] on div "Upload File" at bounding box center [786, 344] width 63 height 38
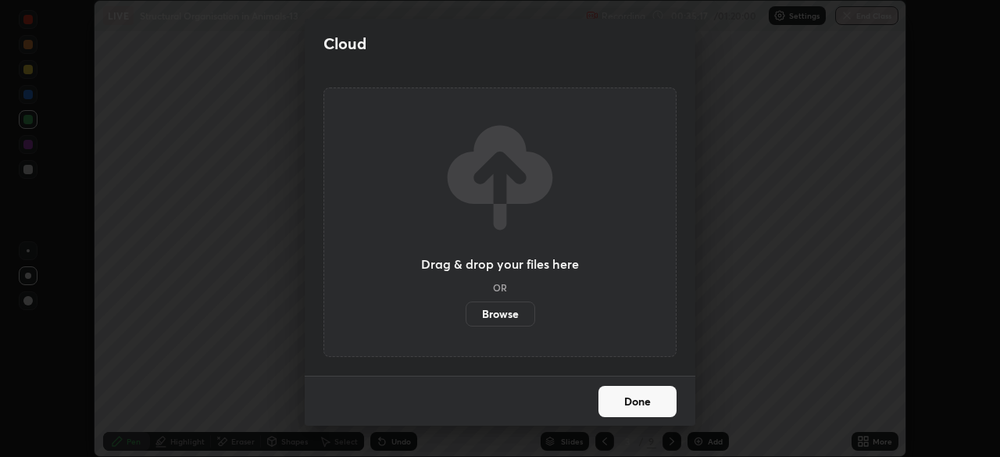
click at [511, 312] on label "Browse" at bounding box center [501, 314] width 70 height 25
click at [466, 312] on input "Browse" at bounding box center [466, 314] width 0 height 25
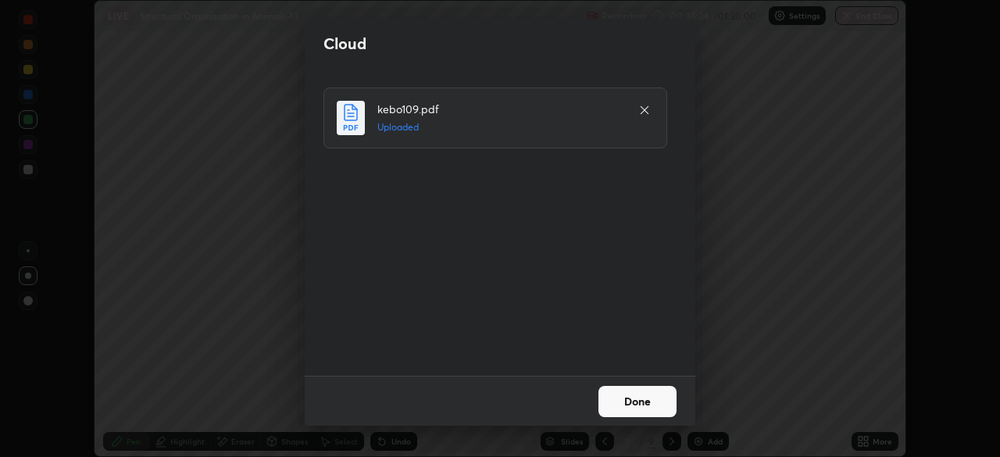
click at [655, 400] on button "Done" at bounding box center [637, 401] width 78 height 31
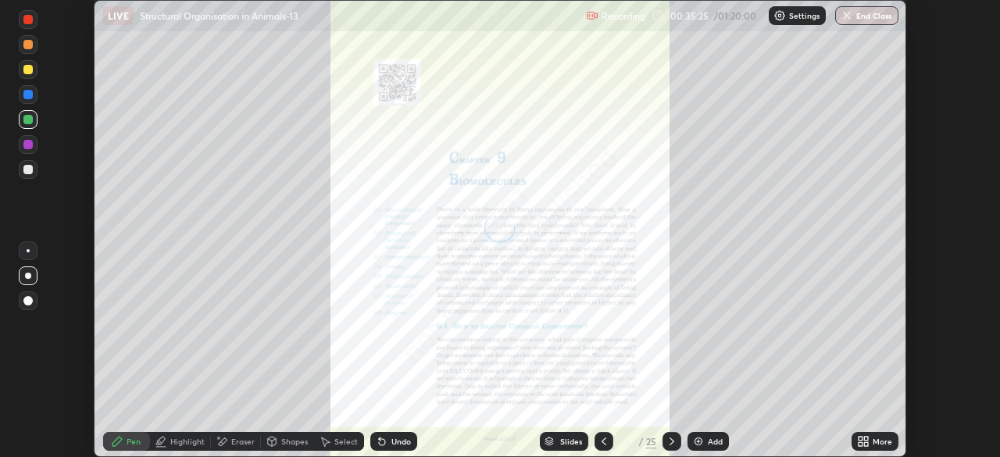
click at [867, 434] on div "More" at bounding box center [875, 441] width 47 height 19
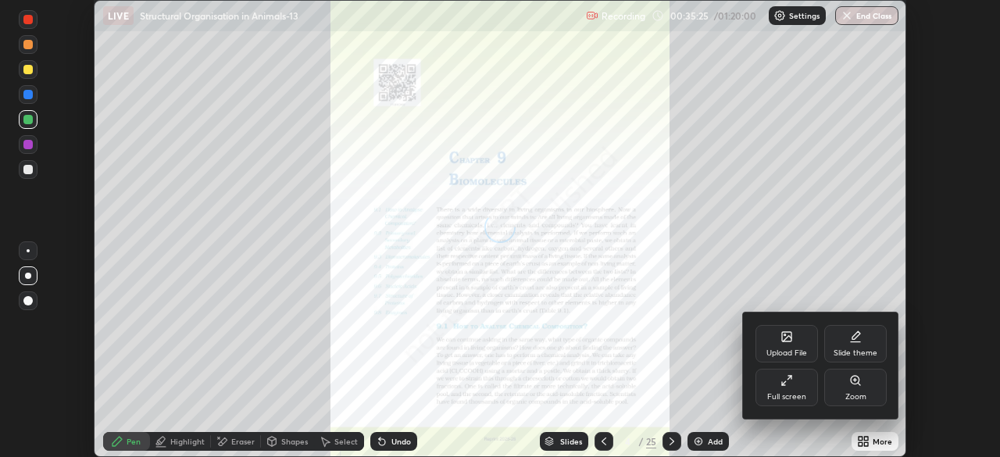
click at [782, 377] on icon at bounding box center [786, 380] width 13 height 13
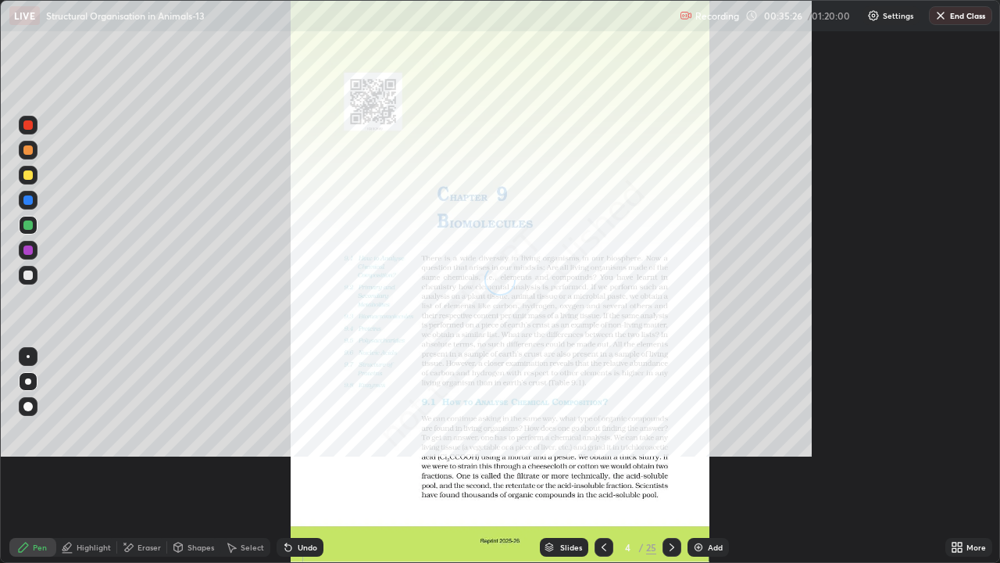
scroll to position [563, 1000]
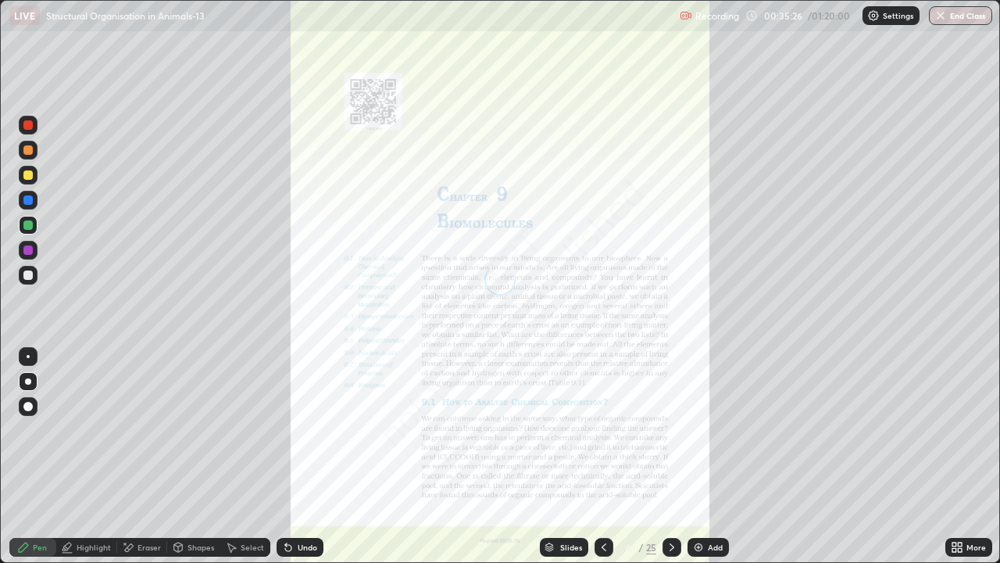
click at [577, 456] on div "Slides" at bounding box center [571, 547] width 22 height 8
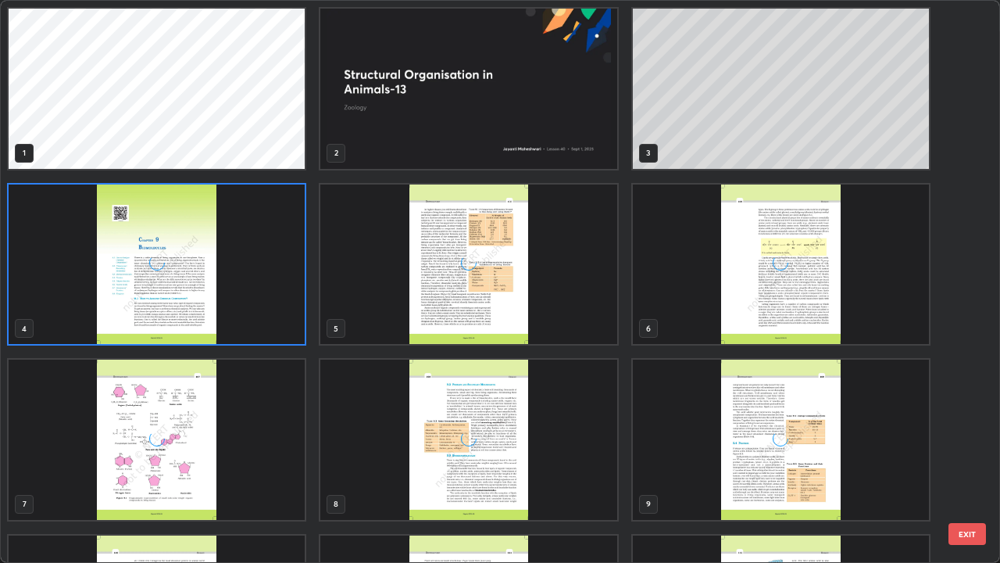
scroll to position [91, 0]
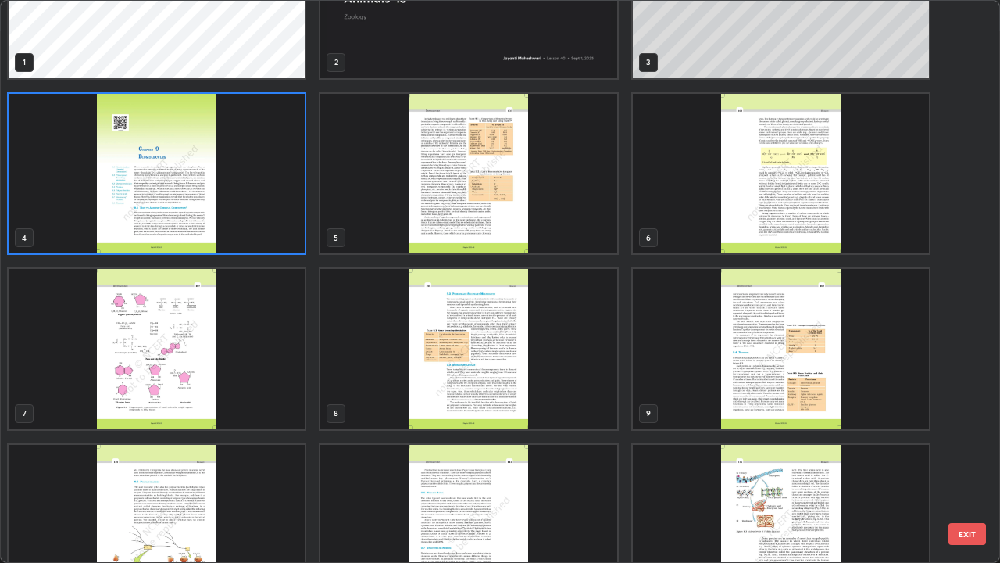
click at [488, 209] on img "grid" at bounding box center [468, 174] width 296 height 160
click at [495, 206] on img "grid" at bounding box center [468, 174] width 296 height 160
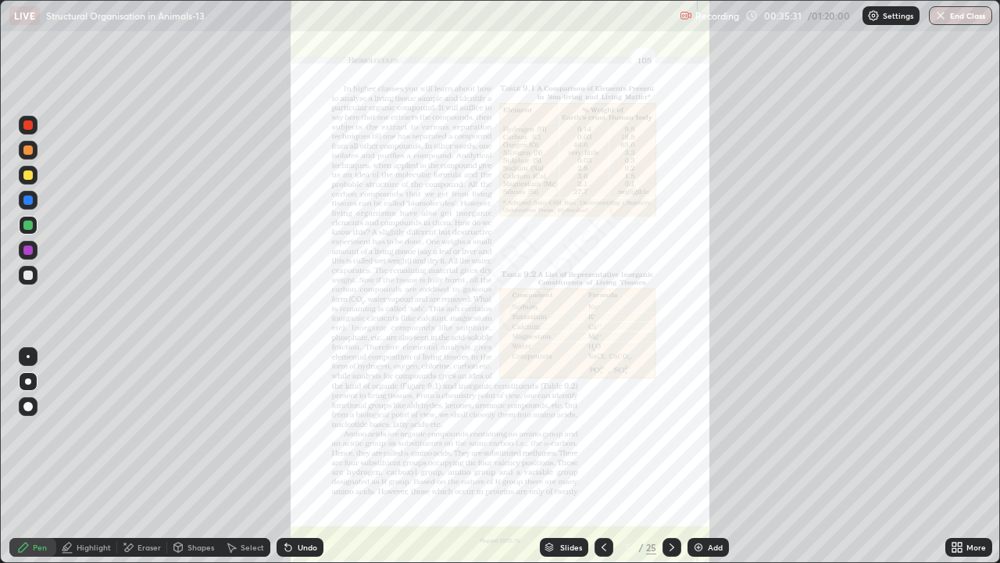
click at [973, 456] on div "More" at bounding box center [976, 547] width 20 height 8
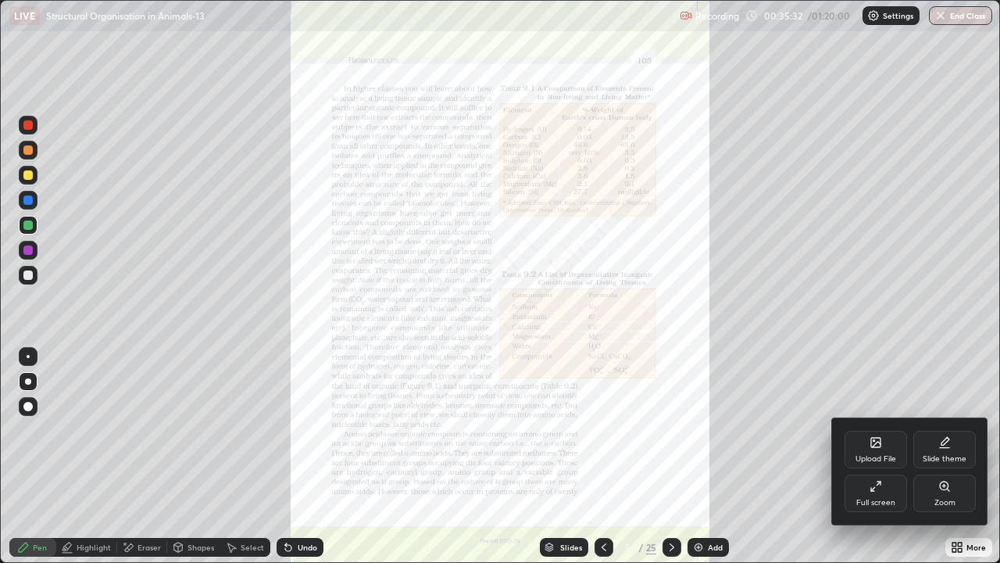
click at [941, 456] on div "Zoom" at bounding box center [944, 493] width 63 height 38
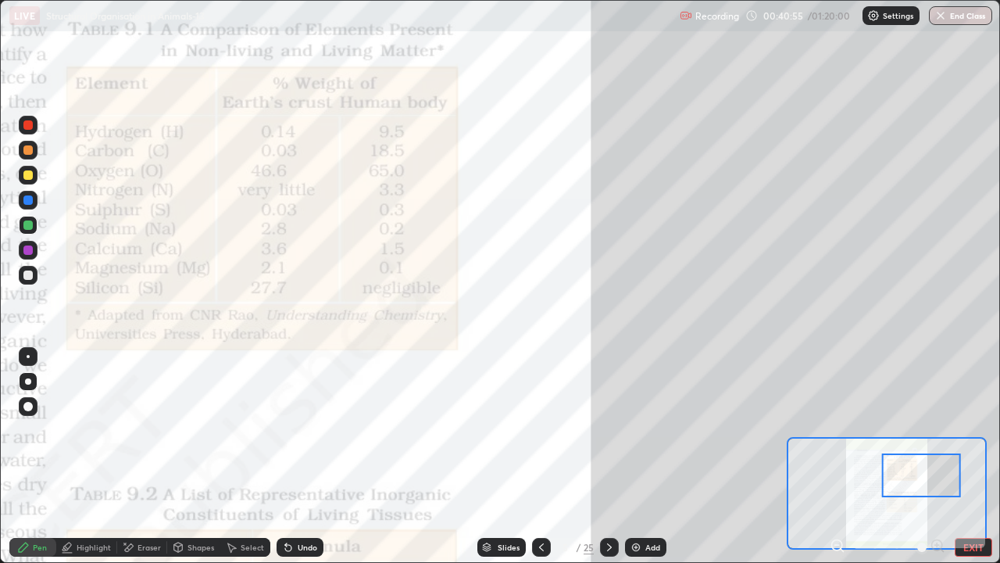
click at [145, 456] on div "Eraser" at bounding box center [149, 547] width 23 height 8
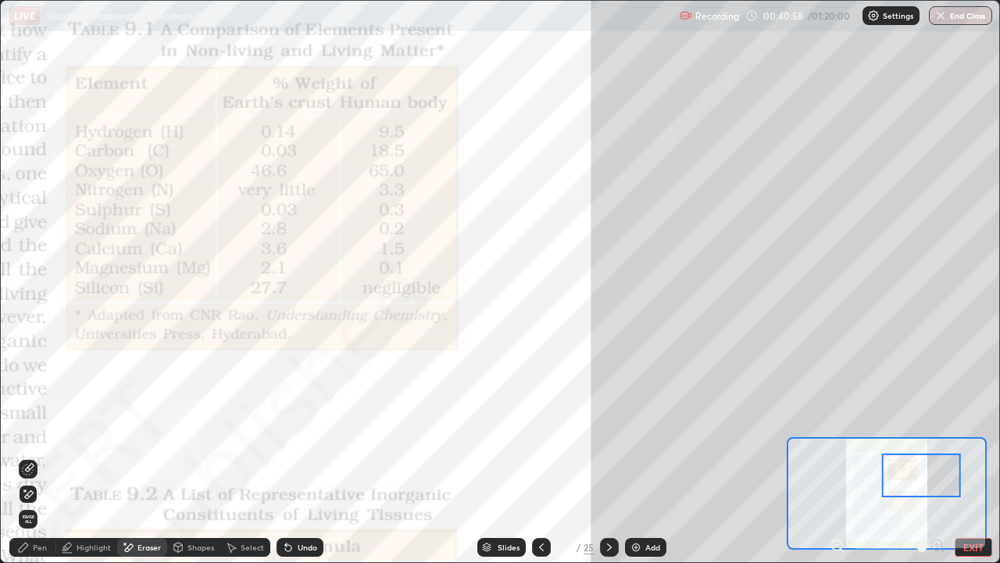
click at [40, 456] on div "Pen" at bounding box center [40, 547] width 14 height 8
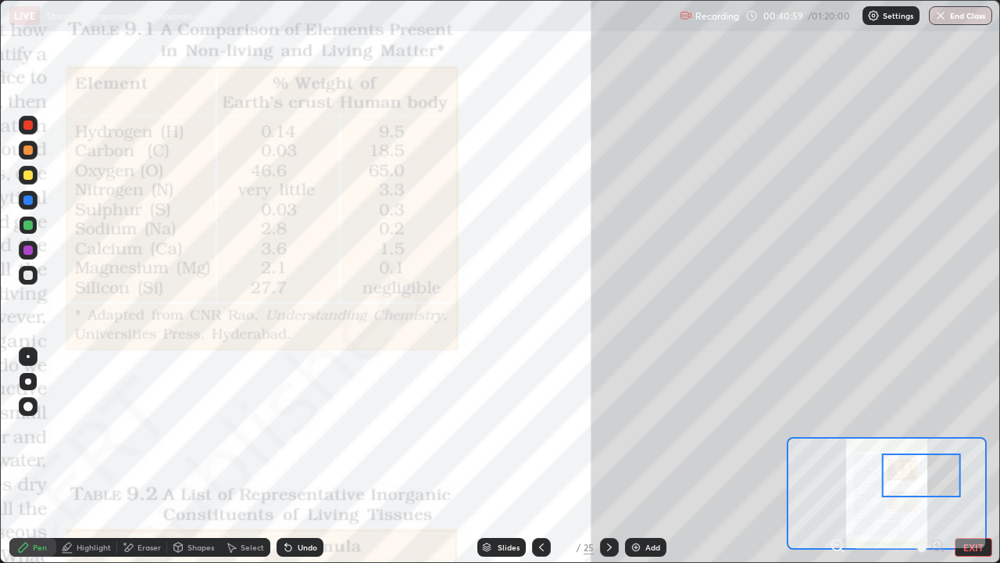
click at [34, 196] on div at bounding box center [28, 200] width 19 height 19
click at [28, 356] on div at bounding box center [28, 356] width 3 height 3
click at [35, 178] on div at bounding box center [28, 175] width 19 height 19
click at [520, 456] on div "Slides" at bounding box center [501, 547] width 48 height 19
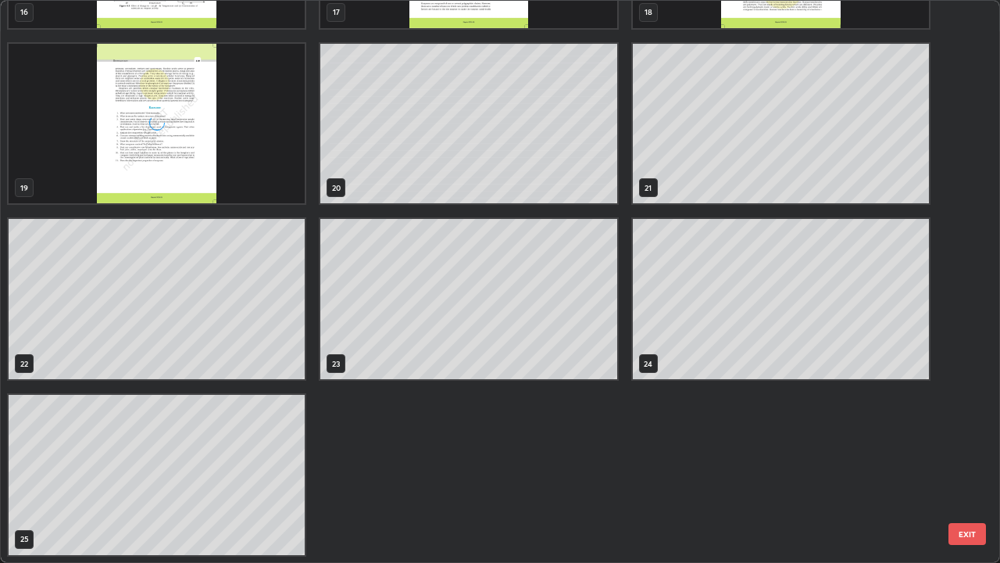
scroll to position [1018, 0]
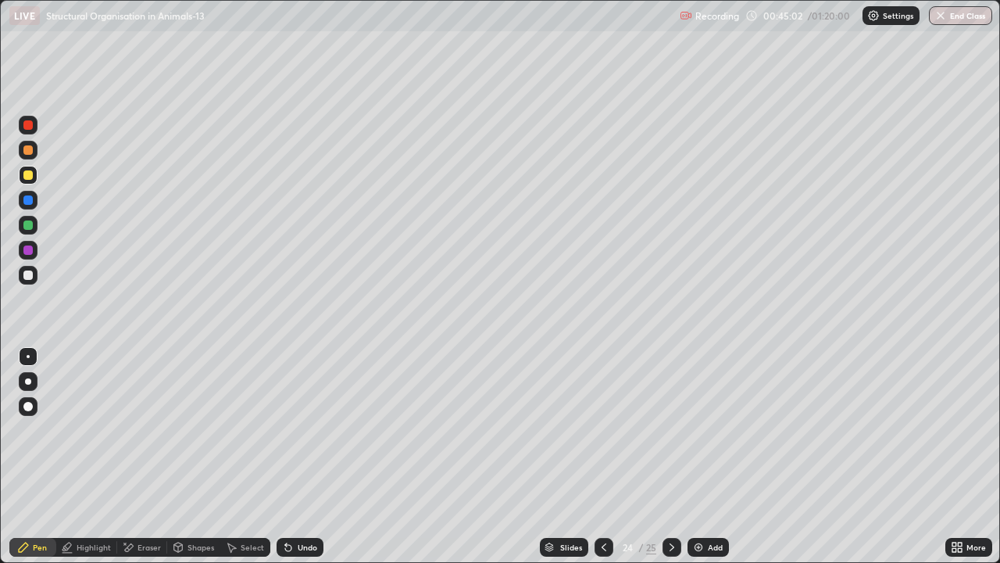
click at [30, 149] on div at bounding box center [27, 149] width 9 height 9
click at [577, 456] on div "Slides" at bounding box center [571, 547] width 22 height 8
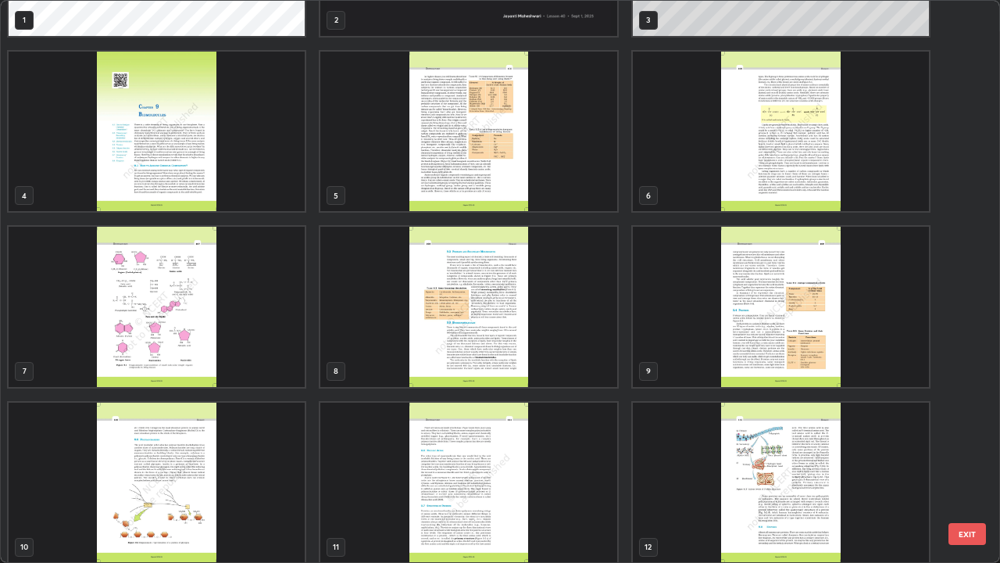
scroll to position [134, 0]
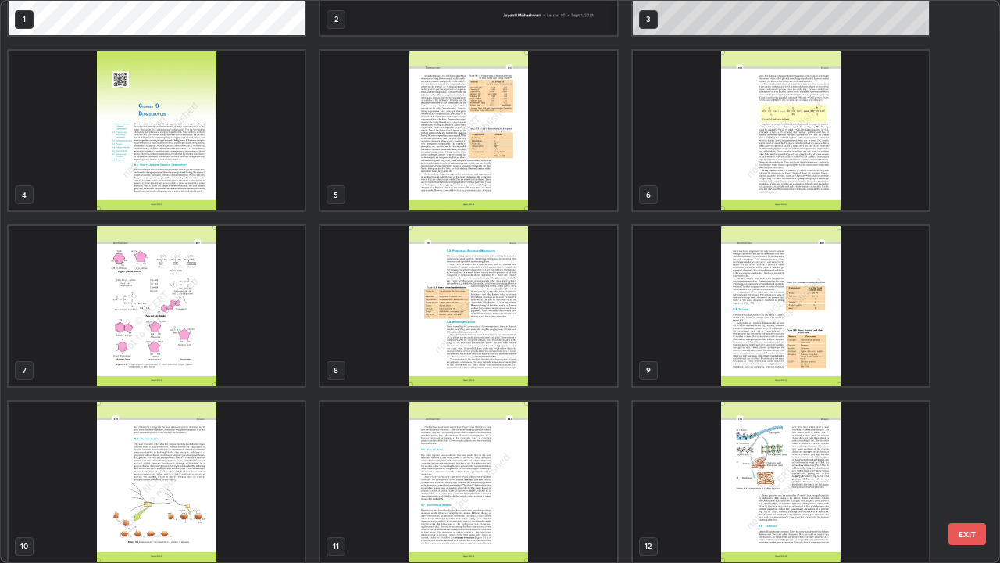
click at [793, 316] on img "grid" at bounding box center [781, 306] width 296 height 160
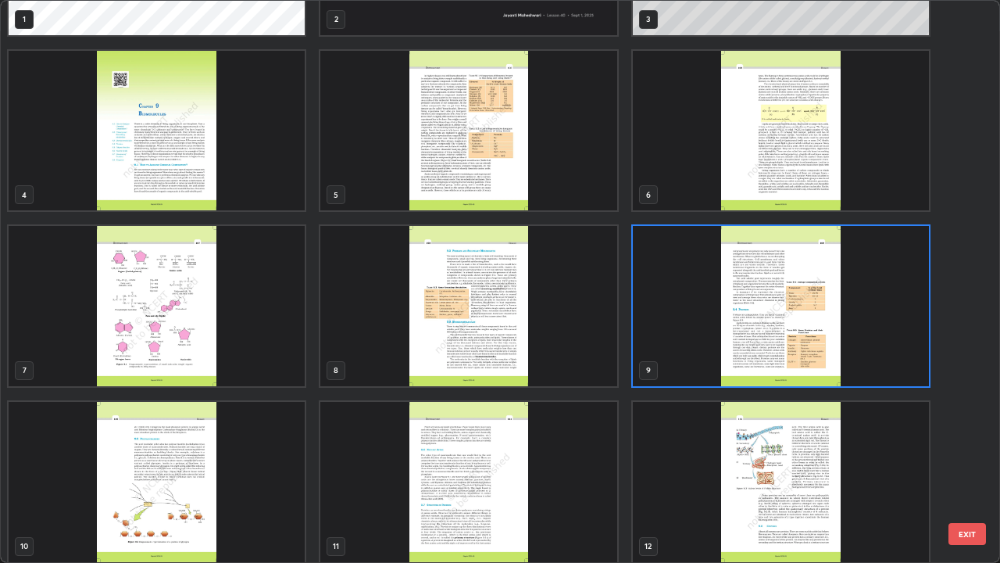
click at [797, 307] on img "grid" at bounding box center [781, 306] width 296 height 160
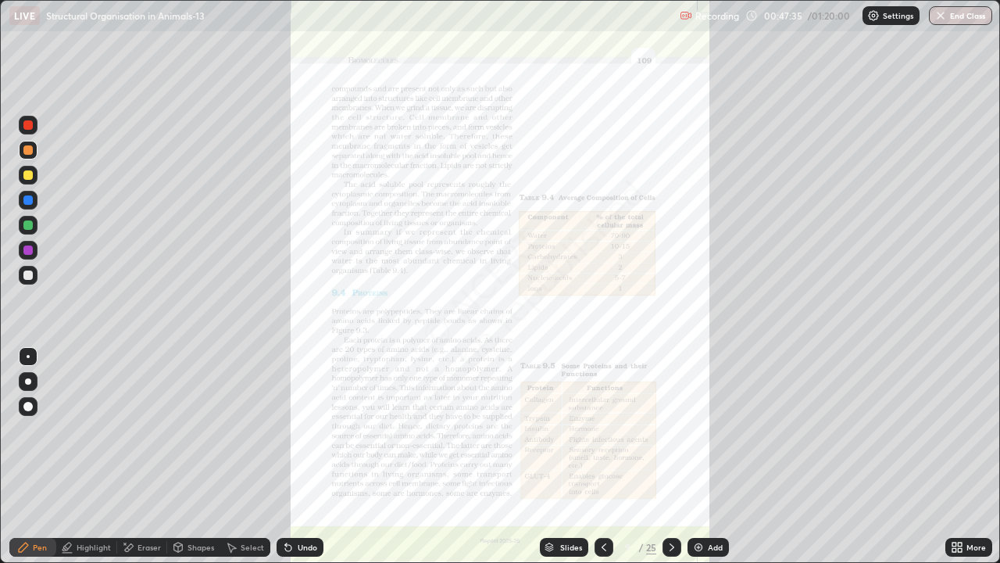
click at [959, 456] on icon at bounding box center [960, 544] width 4 height 4
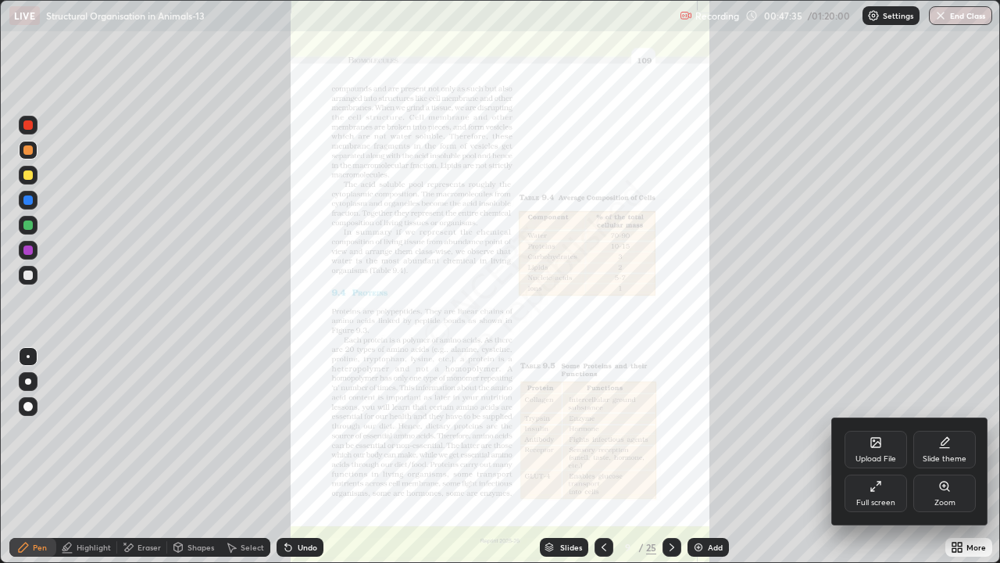
click at [939, 456] on icon at bounding box center [944, 486] width 13 height 13
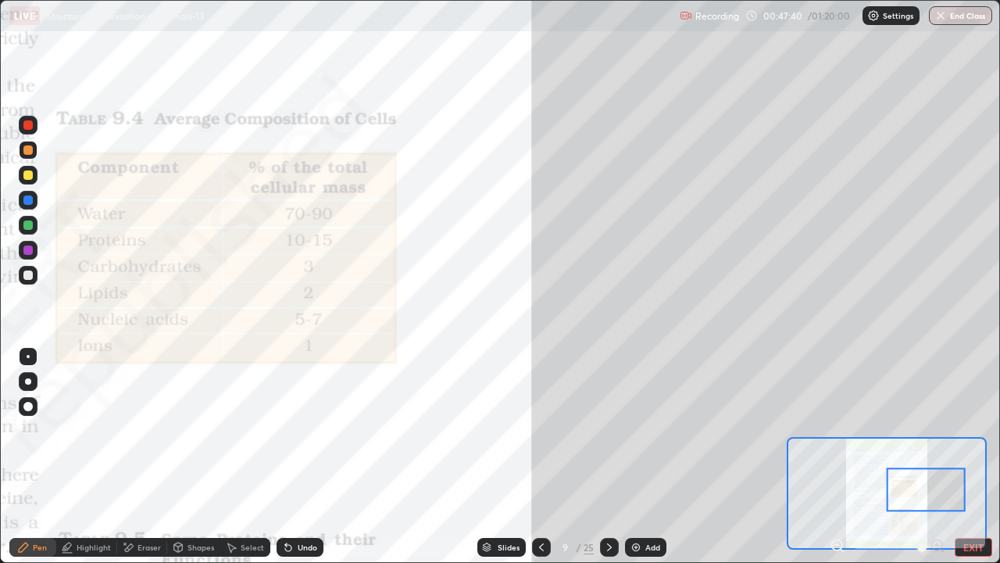
click at [36, 200] on div at bounding box center [28, 200] width 19 height 19
click at [510, 456] on div "Slides" at bounding box center [509, 547] width 22 height 8
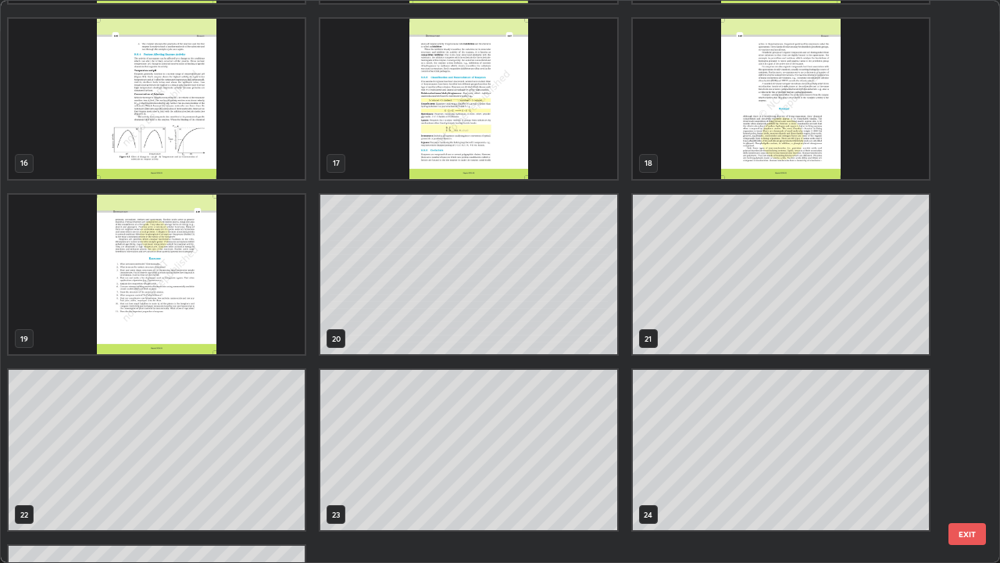
scroll to position [868, 0]
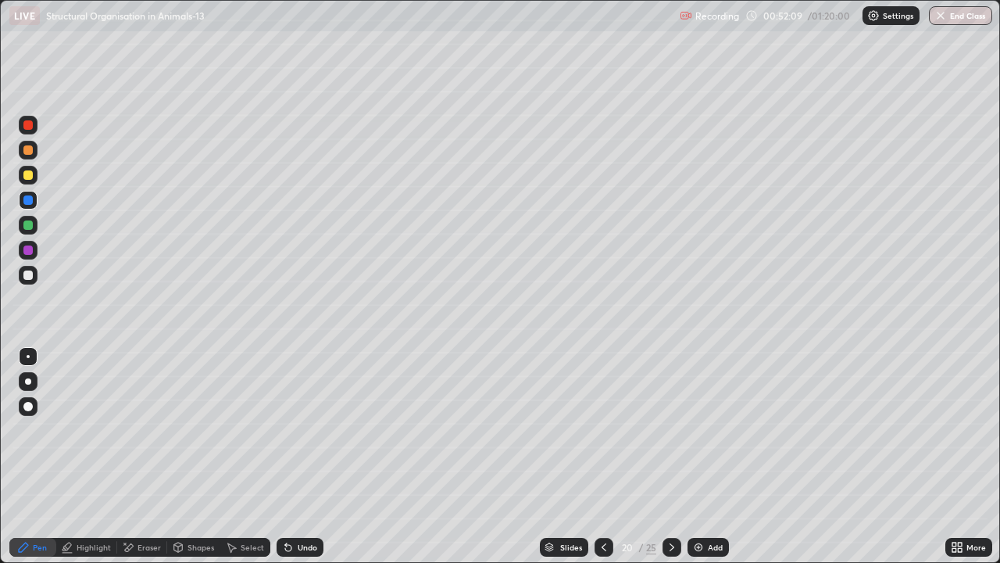
click at [570, 456] on div "Slides" at bounding box center [571, 547] width 22 height 8
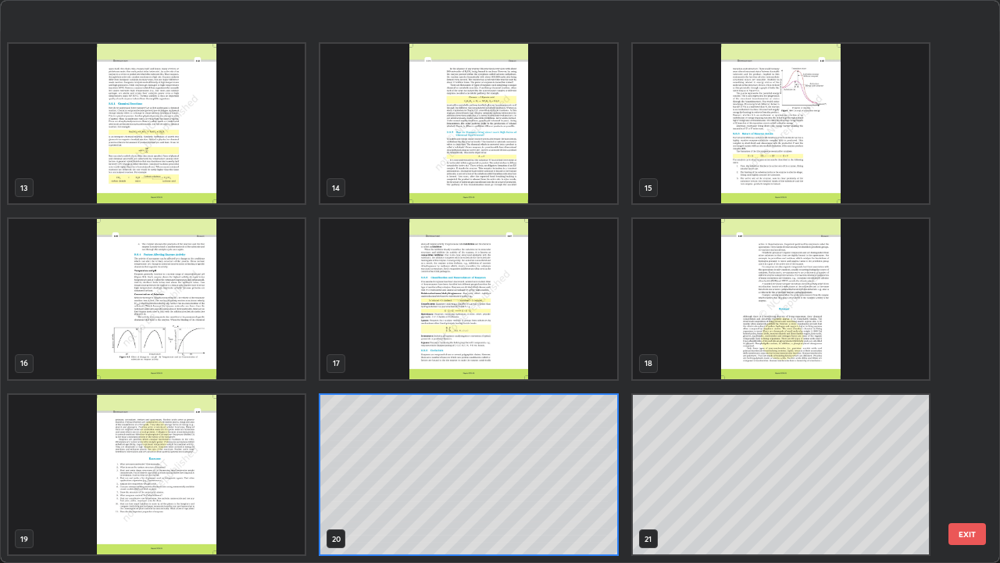
scroll to position [836, 0]
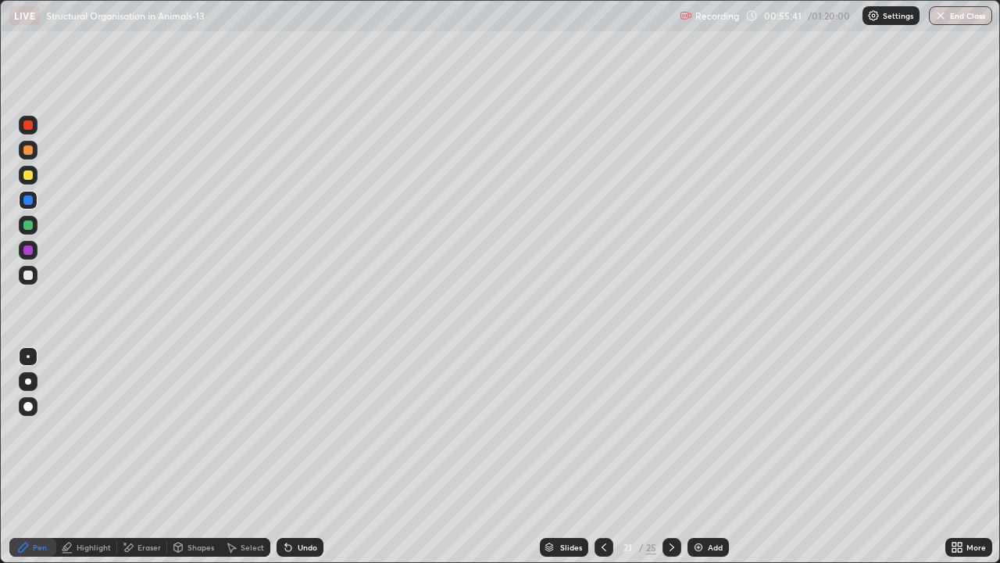
click at [573, 456] on div "Slides" at bounding box center [564, 547] width 48 height 19
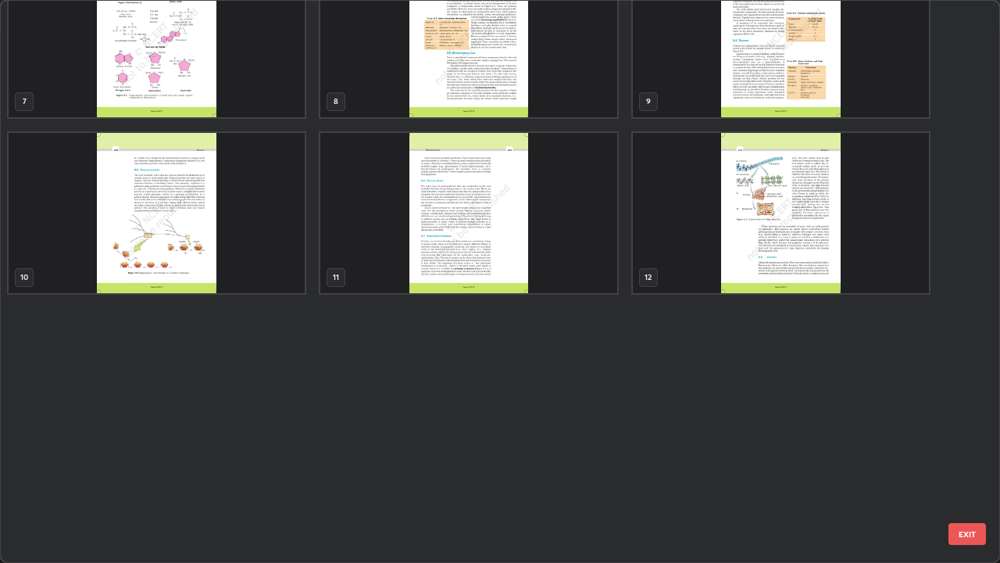
scroll to position [0, 0]
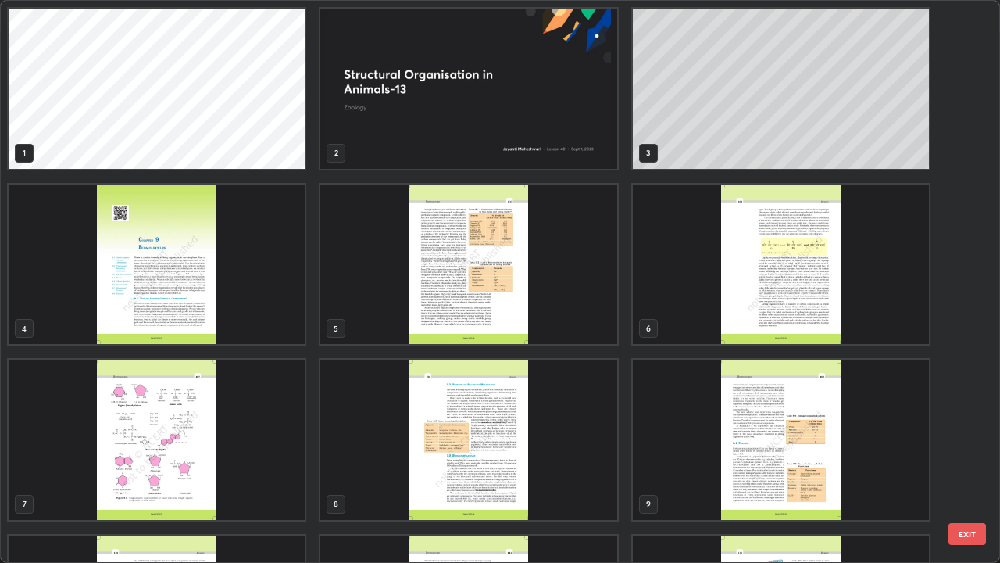
click at [566, 313] on img "grid" at bounding box center [468, 264] width 296 height 160
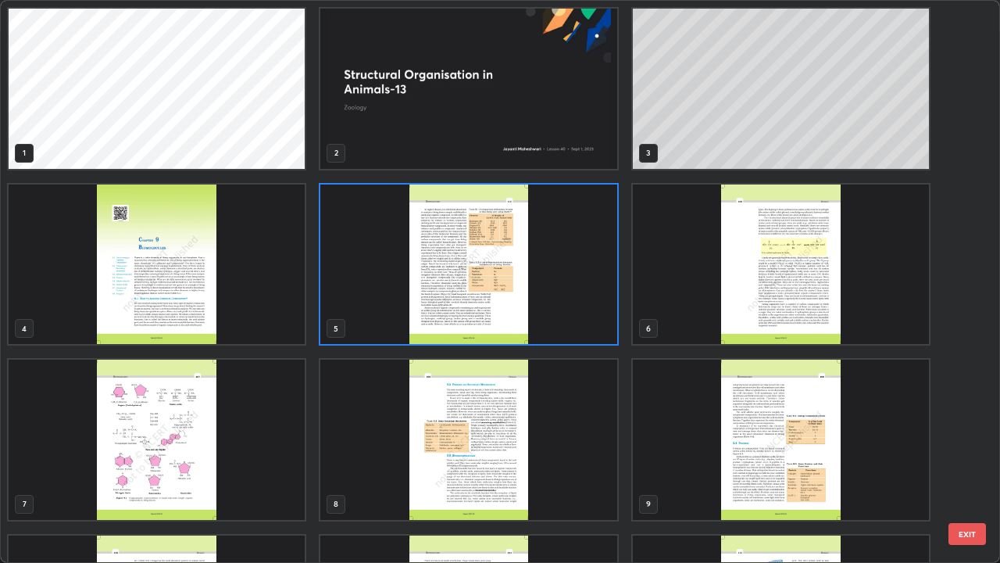
click at [568, 315] on img "grid" at bounding box center [468, 264] width 296 height 160
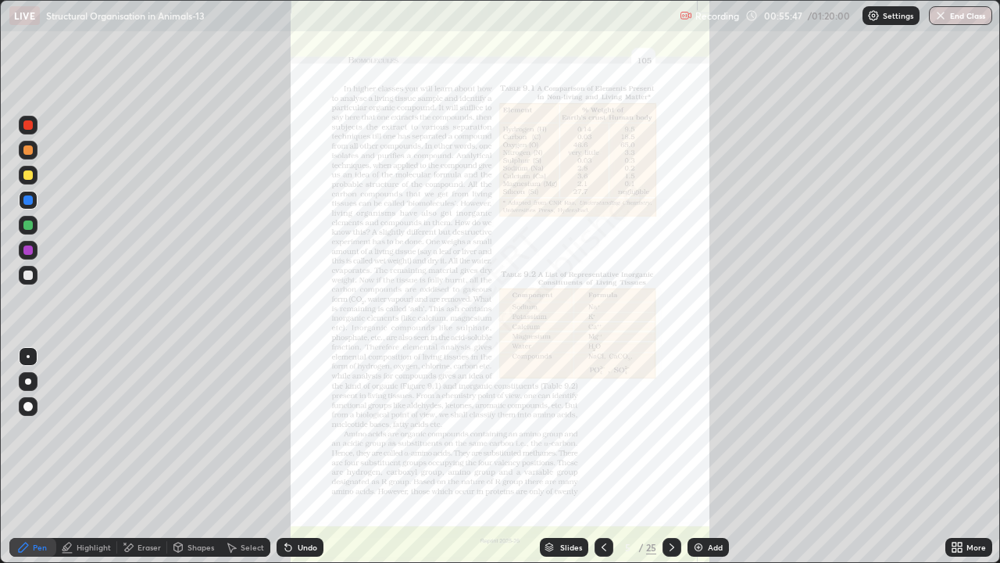
click at [960, 456] on icon at bounding box center [957, 547] width 13 height 13
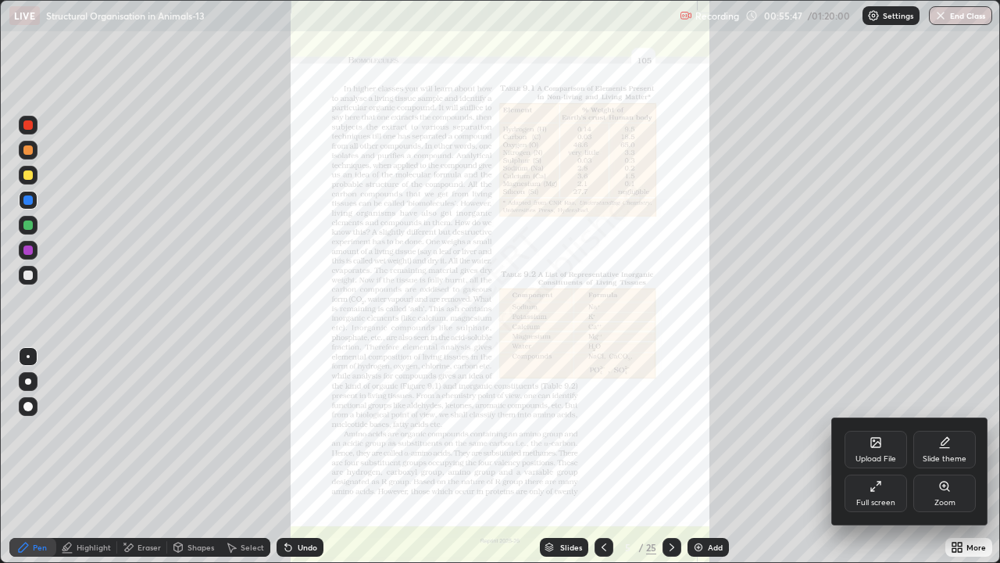
click at [941, 456] on icon at bounding box center [944, 485] width 9 height 9
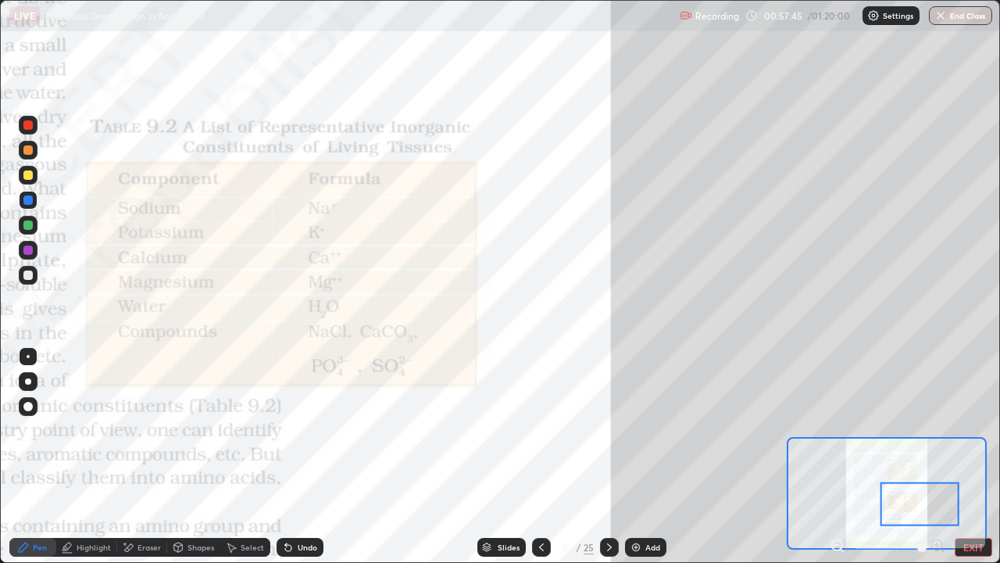
click at [505, 456] on div "Slides" at bounding box center [501, 547] width 48 height 19
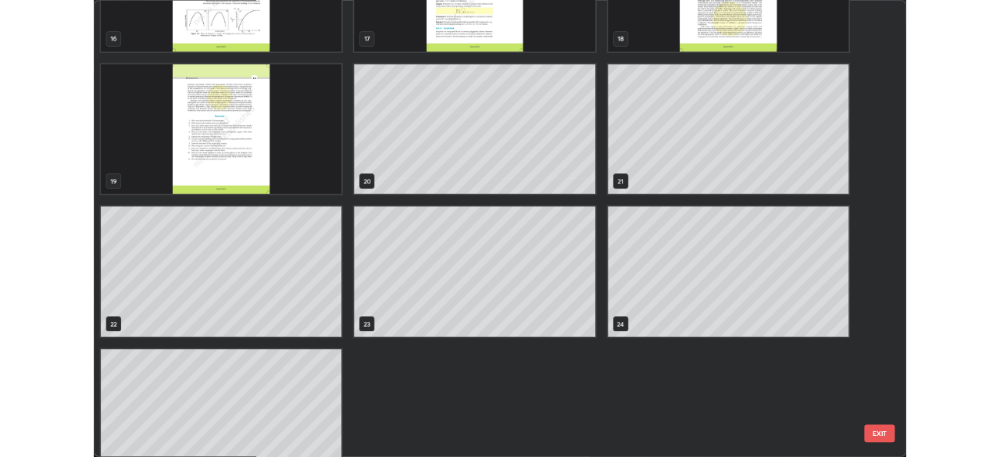
scroll to position [994, 0]
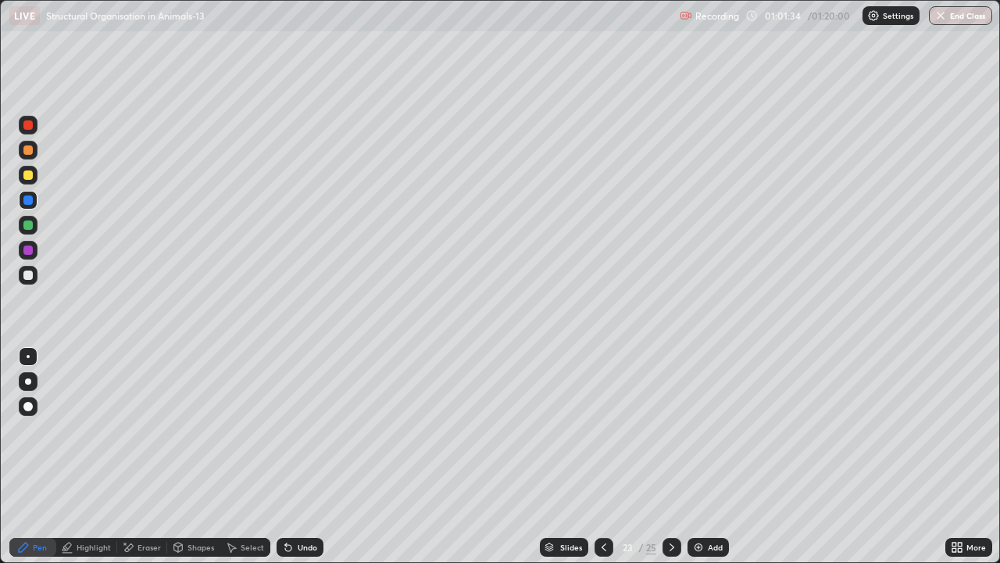
click at [668, 456] on icon at bounding box center [672, 547] width 13 height 13
click at [673, 456] on icon at bounding box center [672, 547] width 13 height 13
click at [598, 456] on icon at bounding box center [604, 547] width 13 height 13
click at [721, 456] on div "Add" at bounding box center [715, 547] width 15 height 8
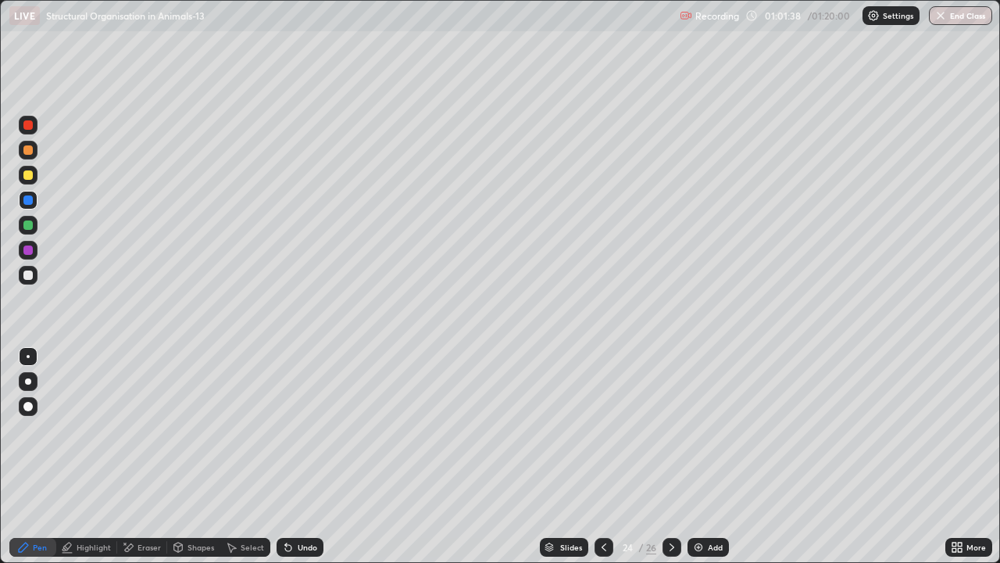
click at [28, 381] on div at bounding box center [28, 381] width 6 height 6
click at [34, 280] on div at bounding box center [28, 275] width 19 height 19
click at [29, 175] on div at bounding box center [27, 174] width 9 height 9
click at [29, 276] on div at bounding box center [27, 274] width 9 height 9
click at [35, 175] on div at bounding box center [28, 175] width 19 height 19
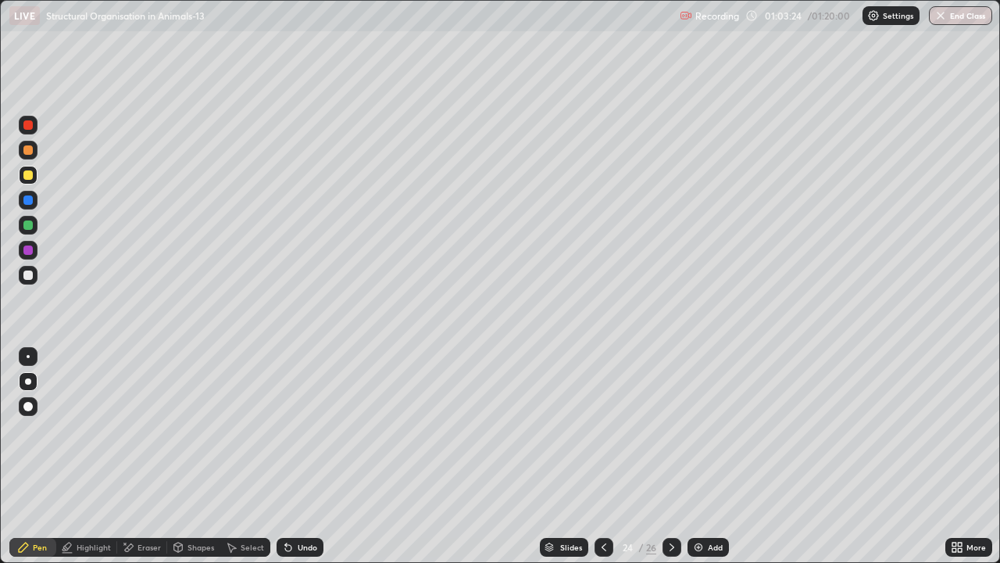
click at [32, 269] on div at bounding box center [28, 275] width 19 height 19
click at [30, 229] on div at bounding box center [27, 224] width 9 height 9
click at [32, 277] on div at bounding box center [27, 274] width 9 height 9
click at [23, 175] on div at bounding box center [27, 174] width 9 height 9
click at [26, 149] on div at bounding box center [27, 149] width 9 height 9
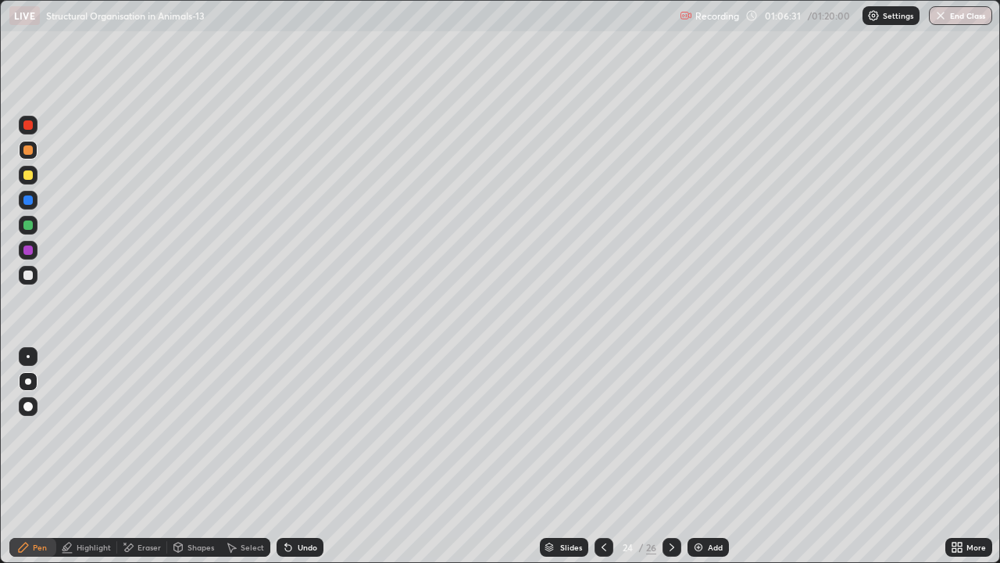
click at [27, 232] on div at bounding box center [28, 225] width 19 height 19
click at [695, 456] on img at bounding box center [698, 547] width 13 height 13
click at [32, 177] on div at bounding box center [27, 174] width 9 height 9
click at [36, 151] on div at bounding box center [28, 150] width 19 height 19
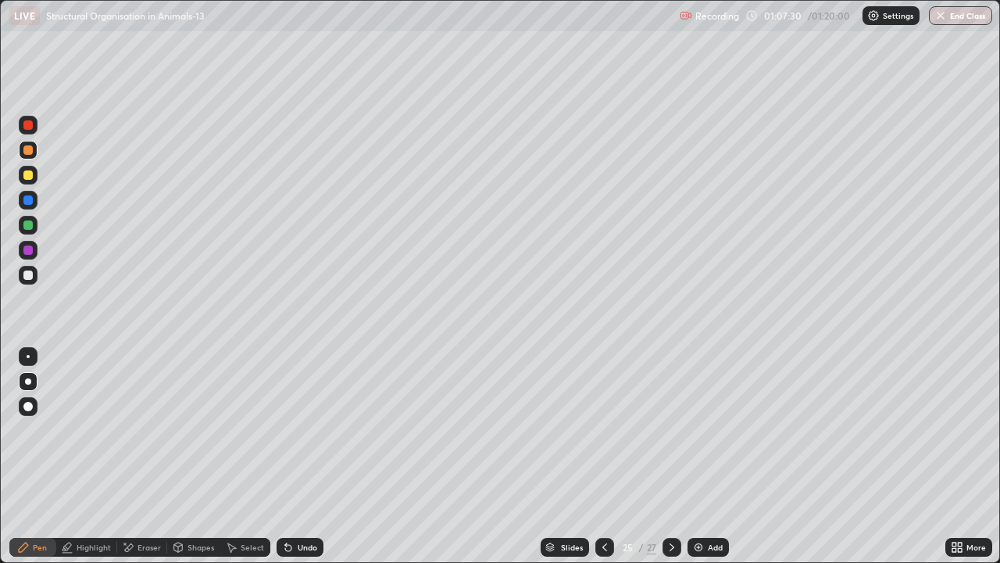
click at [28, 233] on div at bounding box center [28, 225] width 19 height 19
click at [35, 280] on div at bounding box center [28, 275] width 19 height 19
click at [713, 456] on div "Add" at bounding box center [715, 547] width 15 height 8
click at [33, 181] on div at bounding box center [28, 175] width 19 height 19
click at [32, 152] on div at bounding box center [27, 149] width 9 height 9
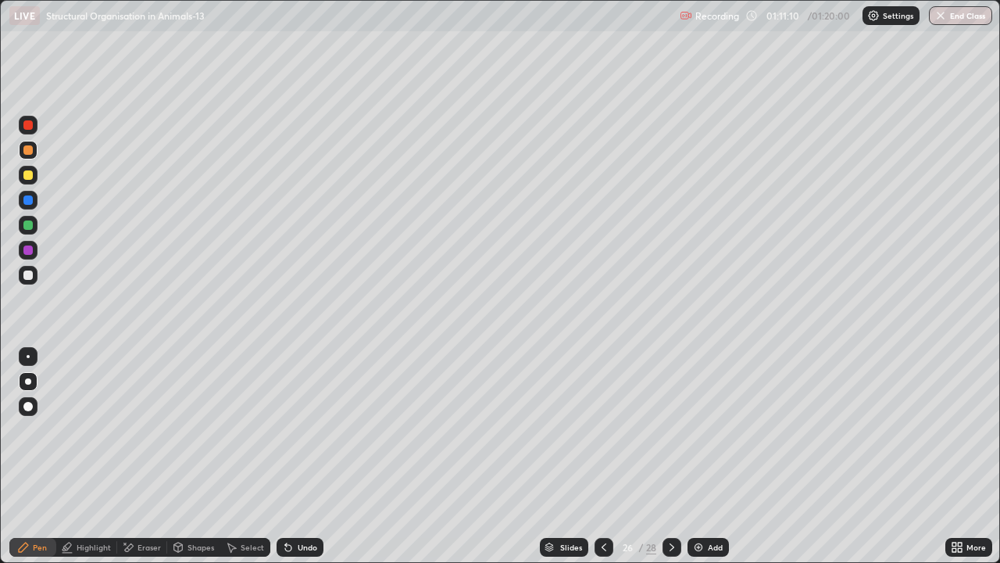
click at [304, 456] on div "Undo" at bounding box center [300, 547] width 47 height 19
click at [303, 456] on div "Undo" at bounding box center [300, 547] width 47 height 19
click at [35, 280] on div at bounding box center [28, 275] width 19 height 19
click at [28, 204] on div at bounding box center [27, 199] width 9 height 9
click at [27, 176] on div at bounding box center [27, 174] width 9 height 9
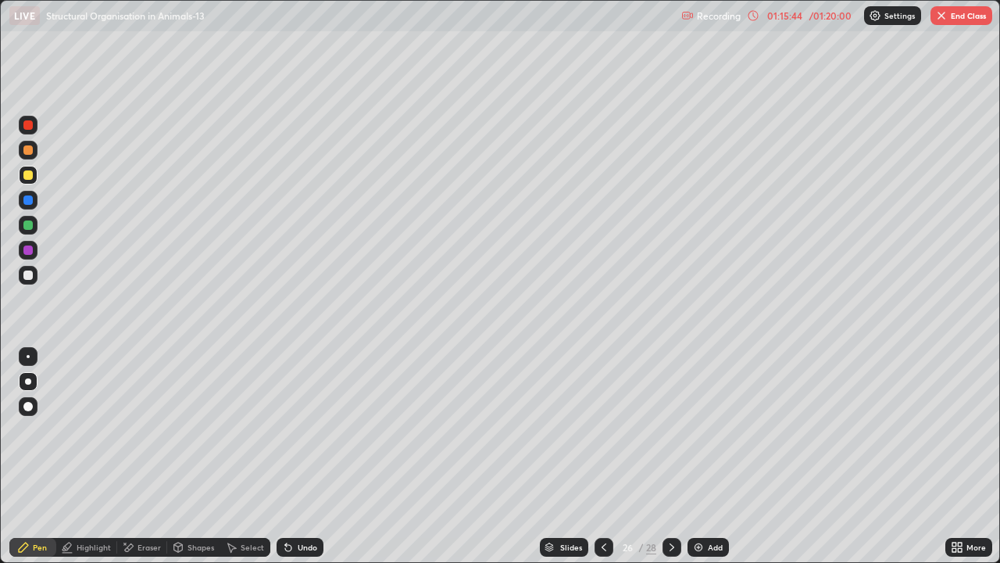
click at [30, 225] on div at bounding box center [27, 224] width 9 height 9
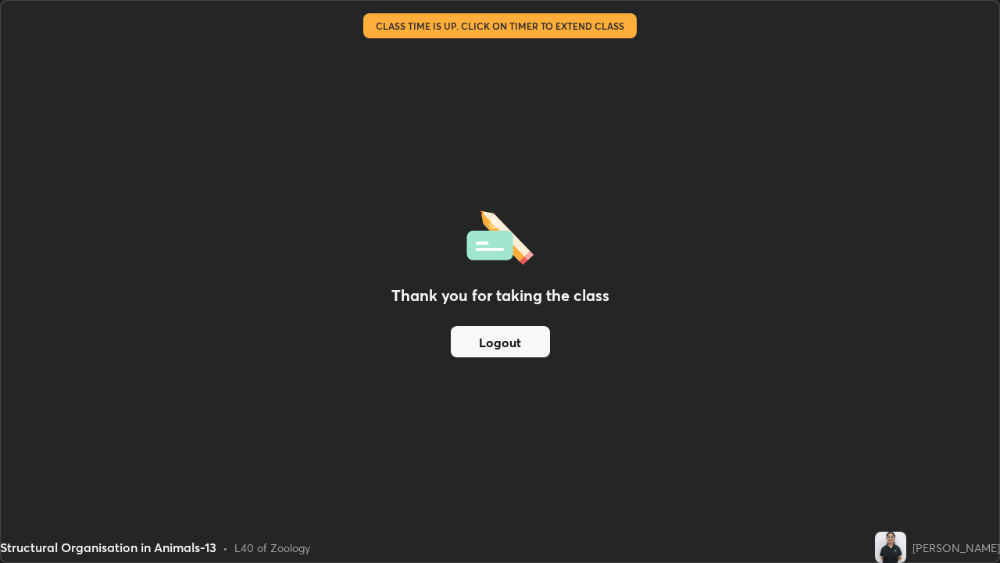
click at [500, 339] on button "Logout" at bounding box center [500, 341] width 99 height 31
click at [503, 345] on button "Logout" at bounding box center [500, 341] width 99 height 31
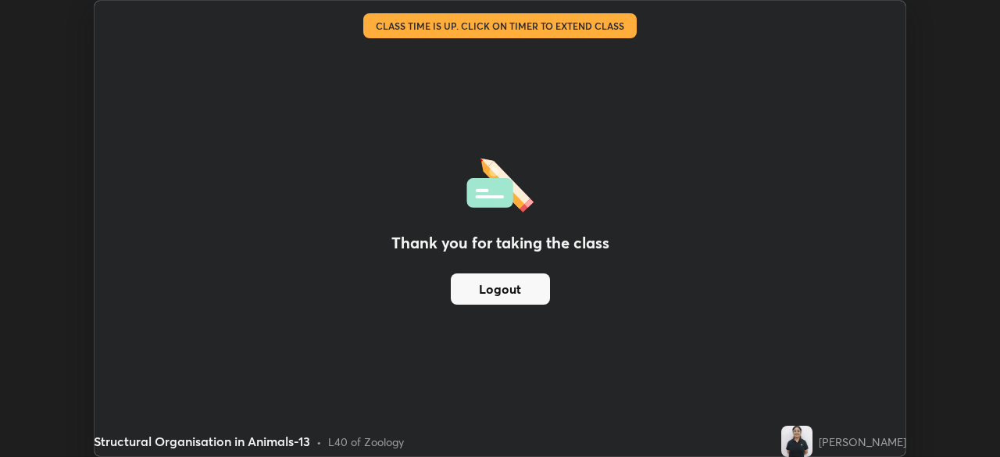
scroll to position [77669, 77126]
